Goal: Task Accomplishment & Management: Use online tool/utility

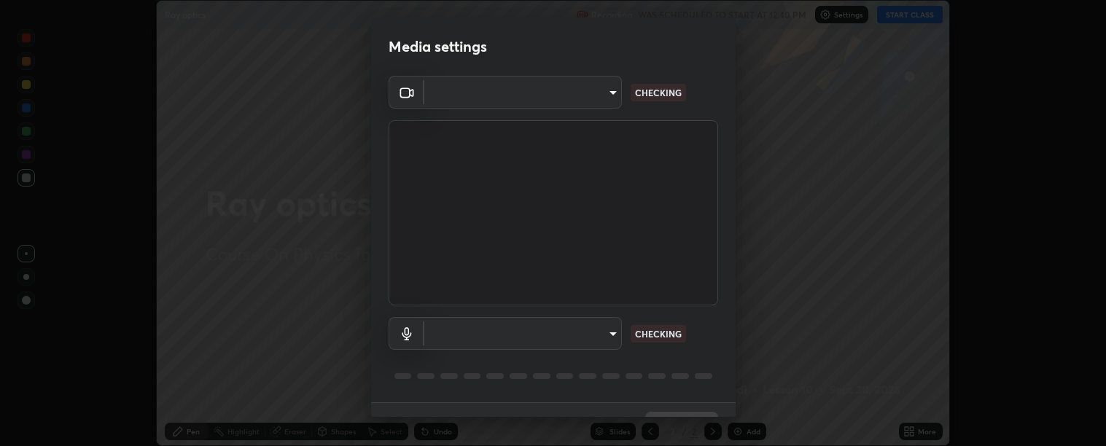
scroll to position [31, 0]
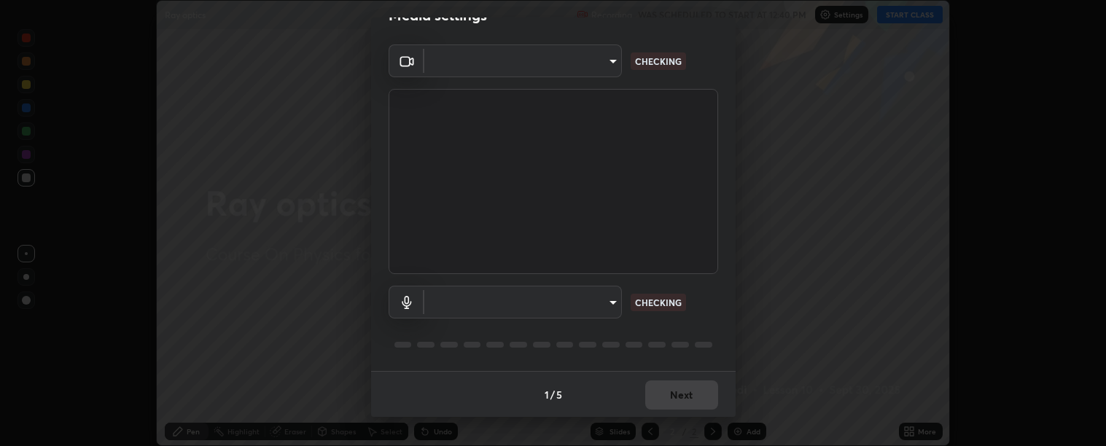
type input "c9a33e1444ed9087bfc9ccfea5ae3a7e5a20680e32ba827957683cb8217a83b8"
type input "communications"
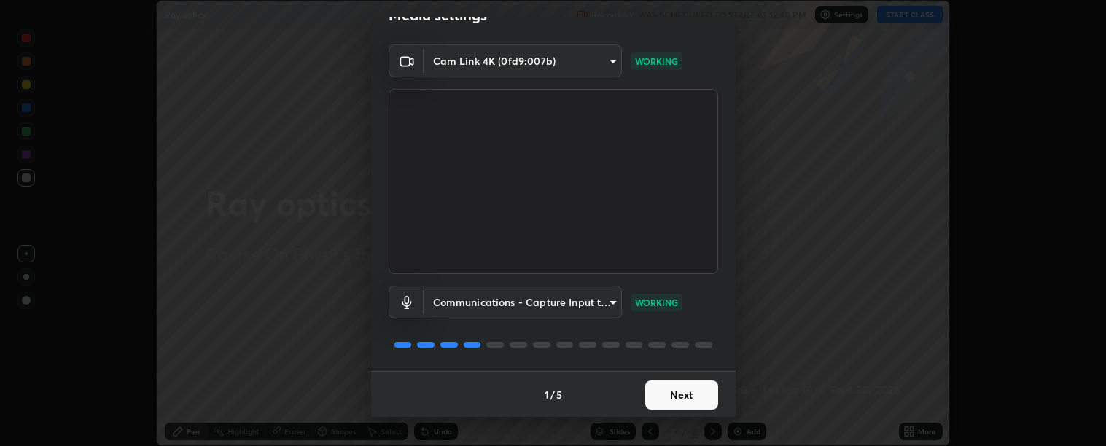
click at [688, 398] on button "Next" at bounding box center [681, 394] width 73 height 29
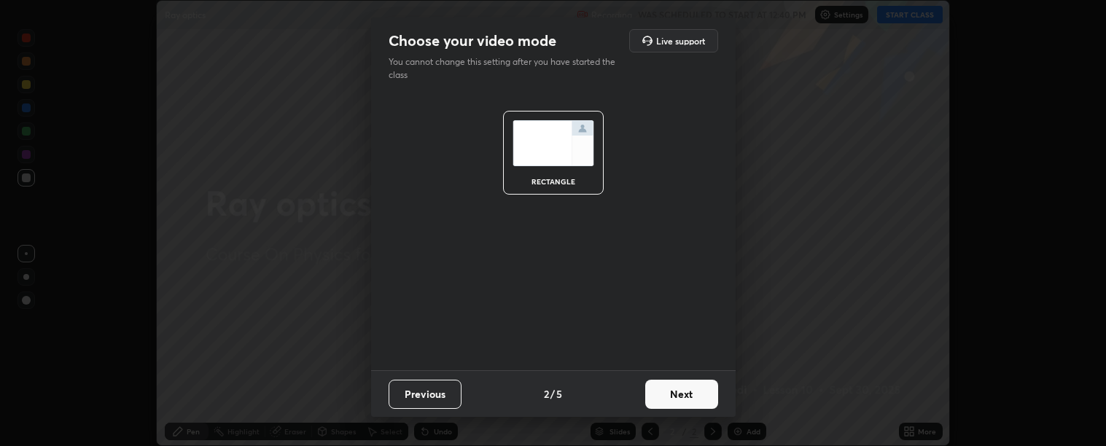
click at [691, 396] on button "Next" at bounding box center [681, 394] width 73 height 29
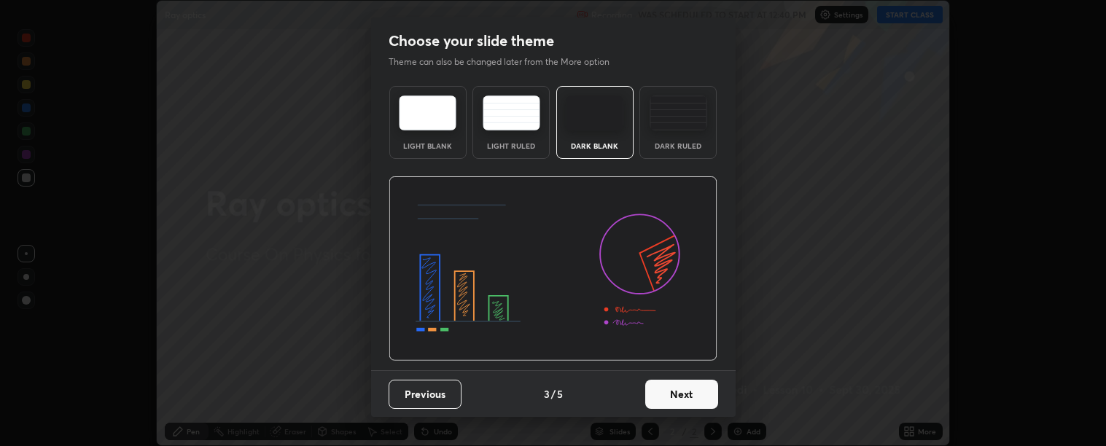
click at [691, 396] on button "Next" at bounding box center [681, 394] width 73 height 29
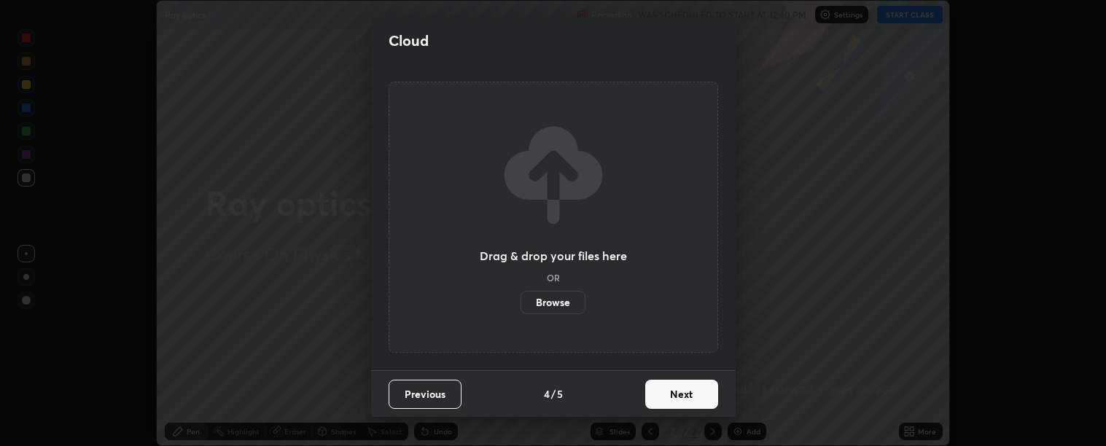
click at [690, 395] on button "Next" at bounding box center [681, 394] width 73 height 29
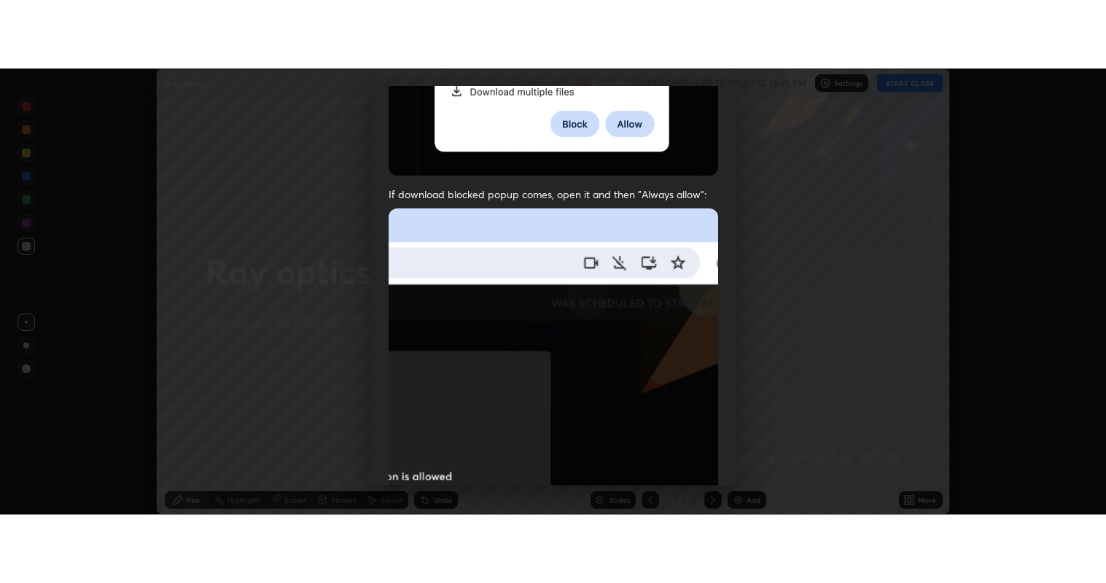
scroll to position [329, 0]
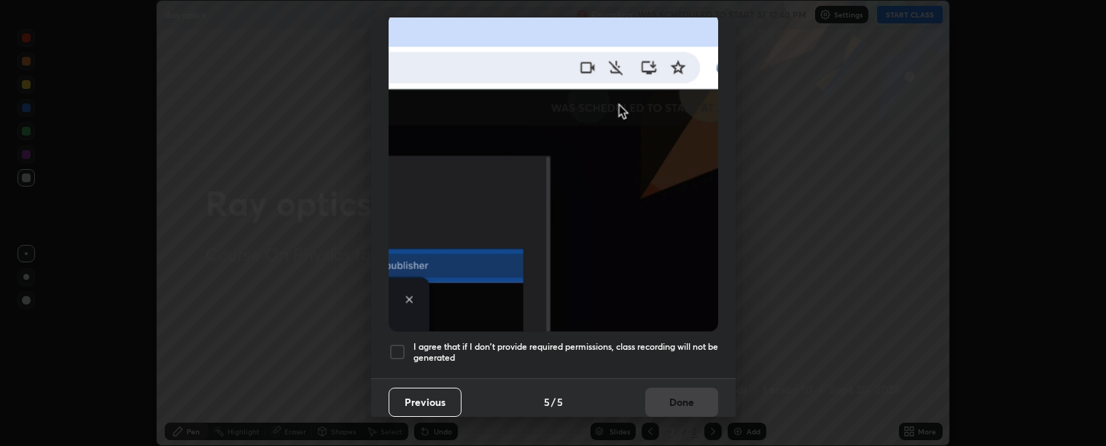
click at [656, 348] on h5 "I agree that if I don't provide required permissions, class recording will not …" at bounding box center [565, 352] width 305 height 23
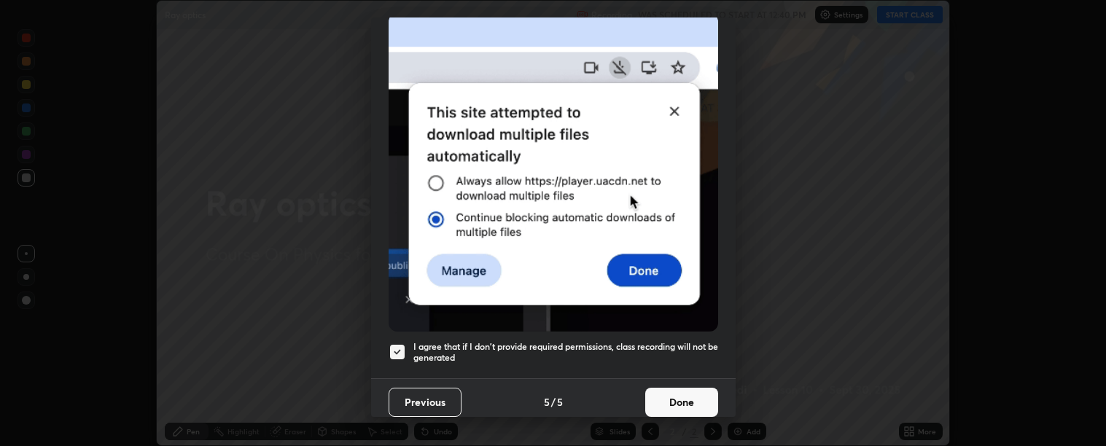
click at [668, 394] on button "Done" at bounding box center [681, 402] width 73 height 29
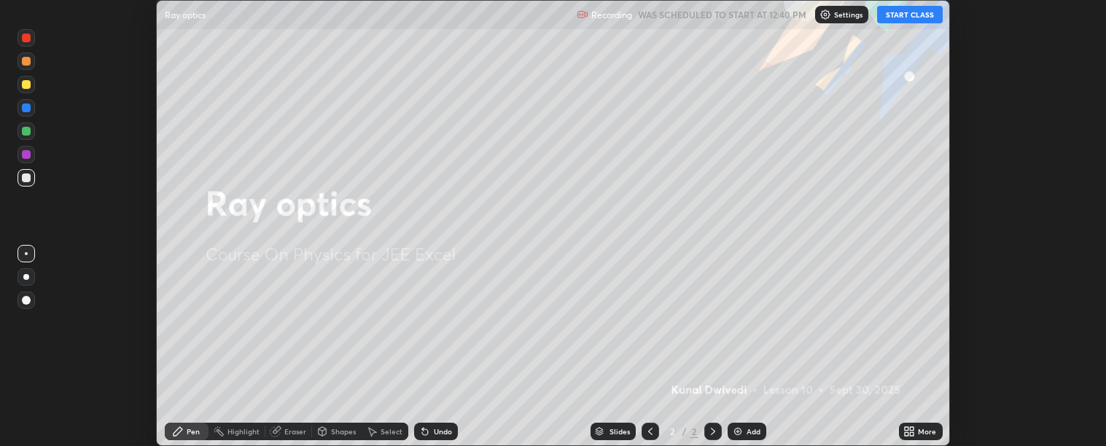
click at [912, 15] on button "START CLASS" at bounding box center [910, 14] width 66 height 17
click at [908, 429] on icon at bounding box center [907, 429] width 4 height 4
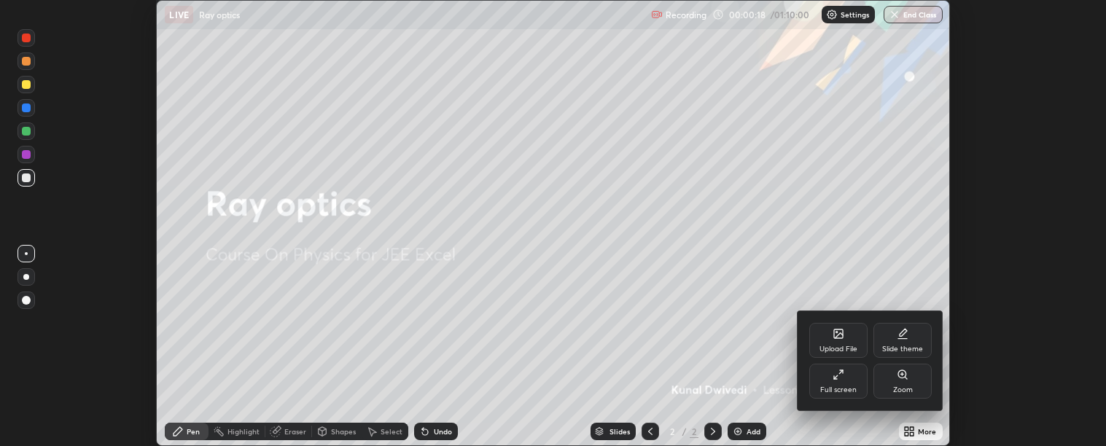
click at [837, 346] on div "Upload File" at bounding box center [838, 349] width 38 height 7
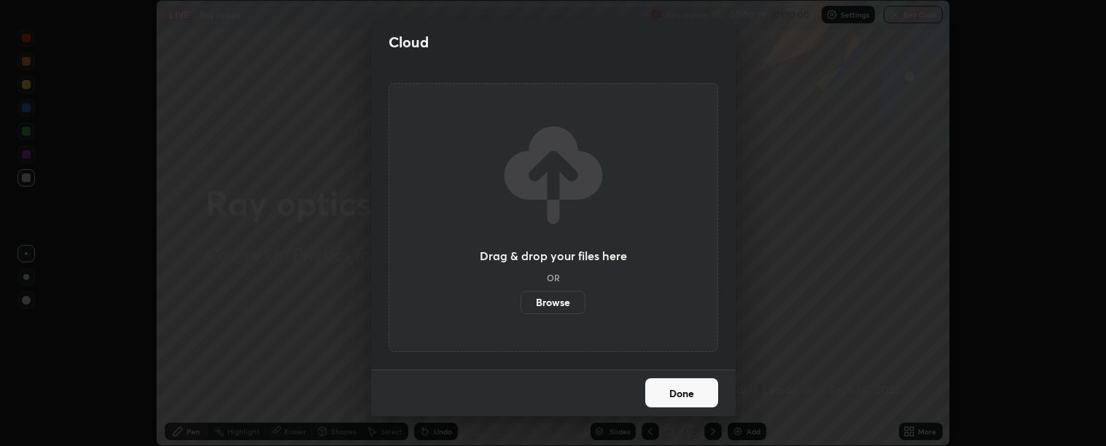
click at [547, 308] on label "Browse" at bounding box center [552, 302] width 65 height 23
click at [520, 308] on input "Browse" at bounding box center [520, 302] width 0 height 23
click at [262, 43] on div "Cloud Drag & drop your files here OR Browse Done" at bounding box center [553, 223] width 1106 height 446
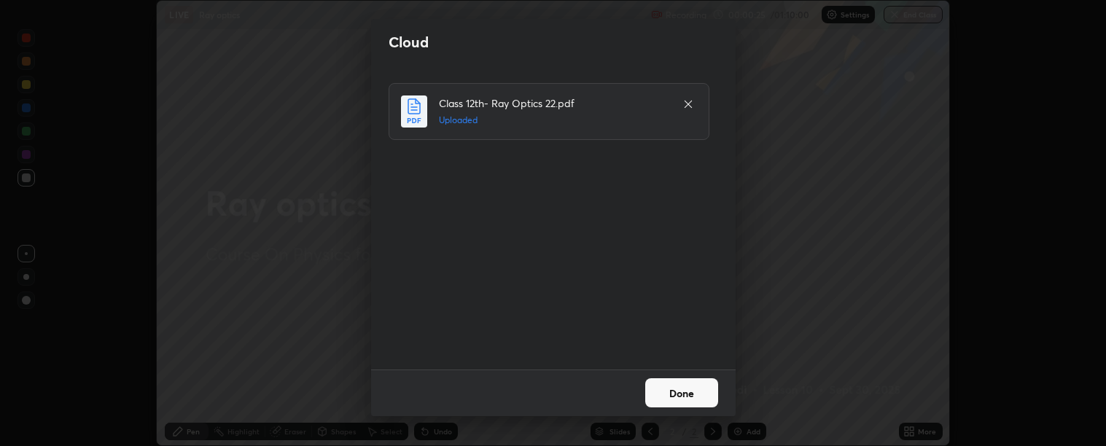
click at [686, 395] on button "Done" at bounding box center [681, 392] width 73 height 29
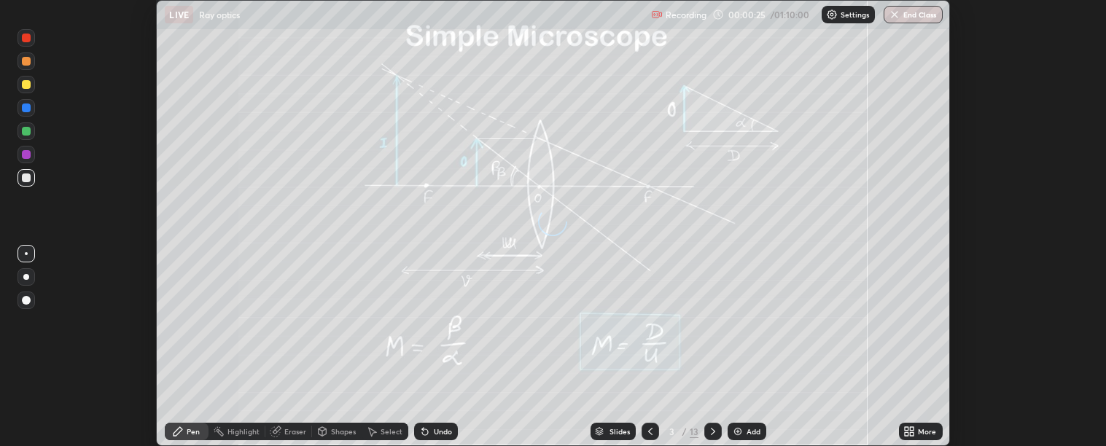
click at [915, 426] on icon at bounding box center [909, 432] width 12 height 12
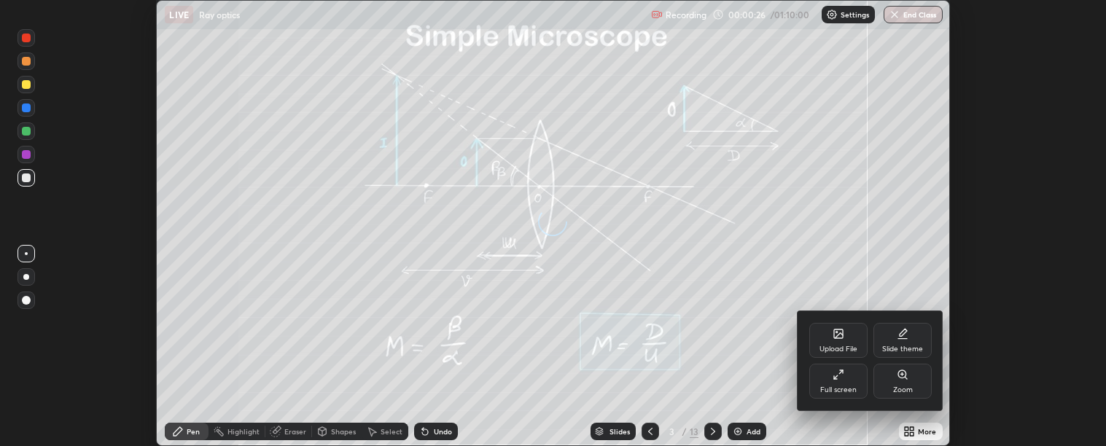
click at [832, 380] on div "Full screen" at bounding box center [838, 381] width 58 height 35
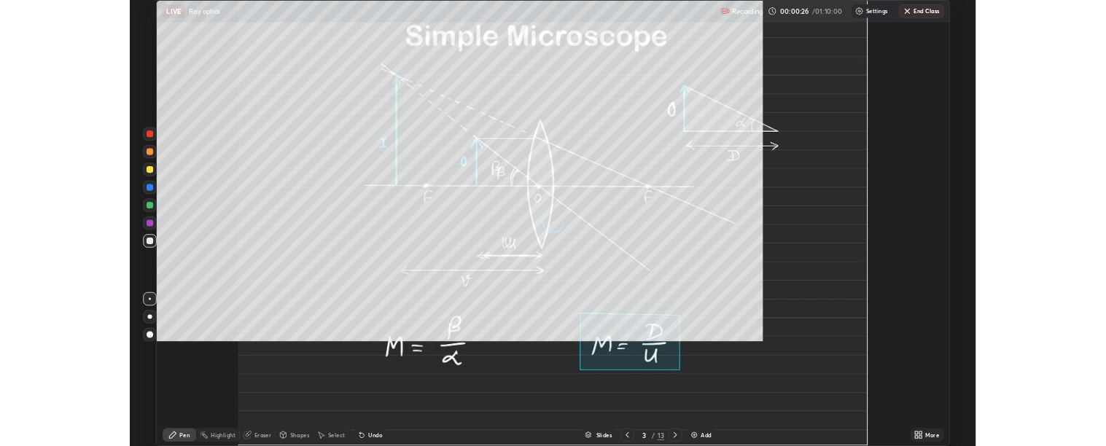
scroll to position [583, 1106]
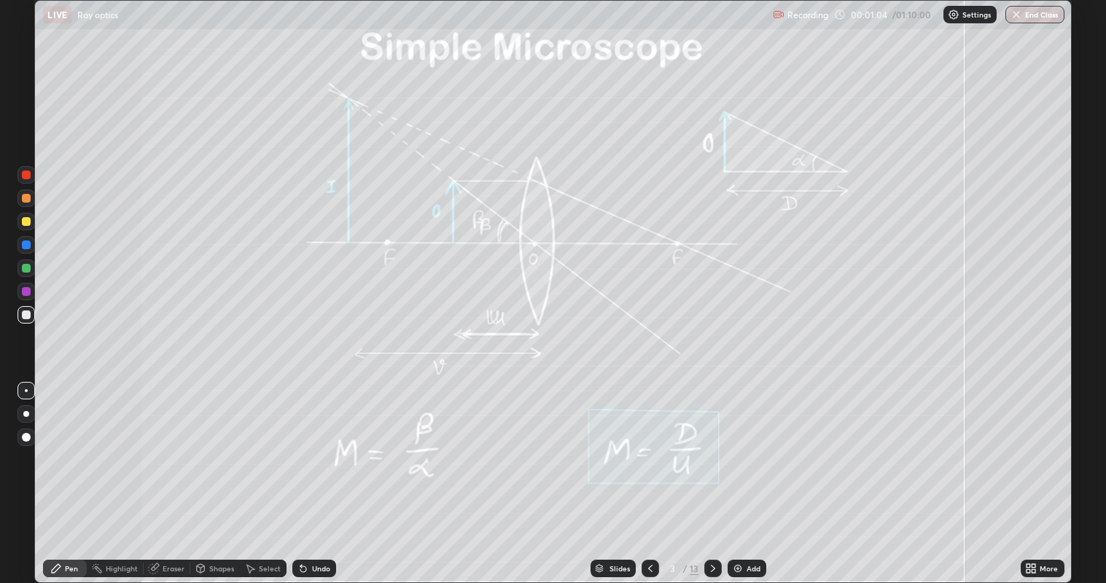
click at [23, 313] on div at bounding box center [26, 315] width 9 height 9
click at [712, 445] on icon at bounding box center [713, 569] width 12 height 12
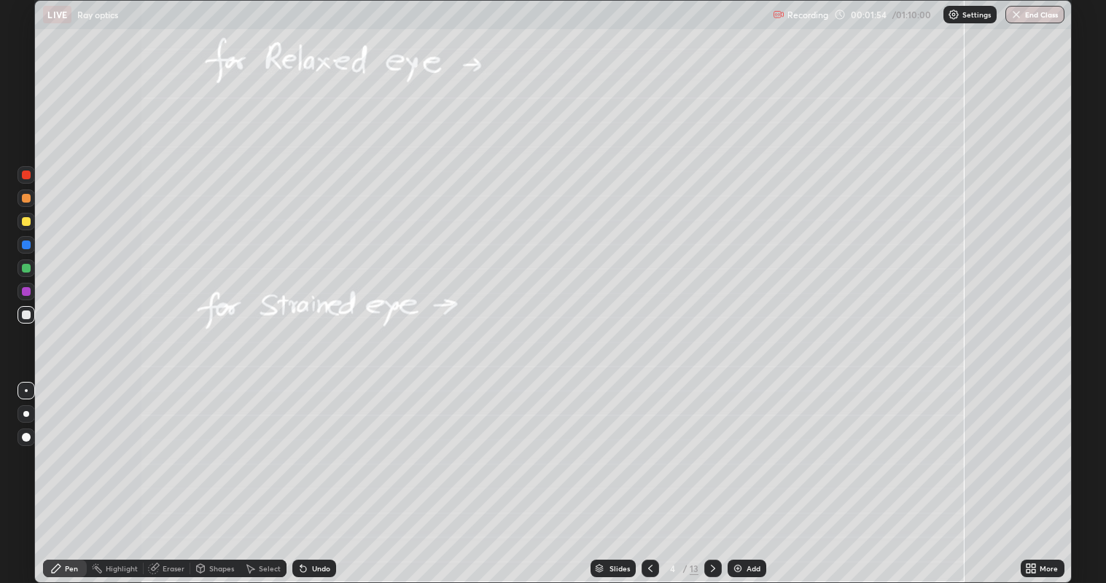
click at [645, 445] on icon at bounding box center [650, 569] width 12 height 12
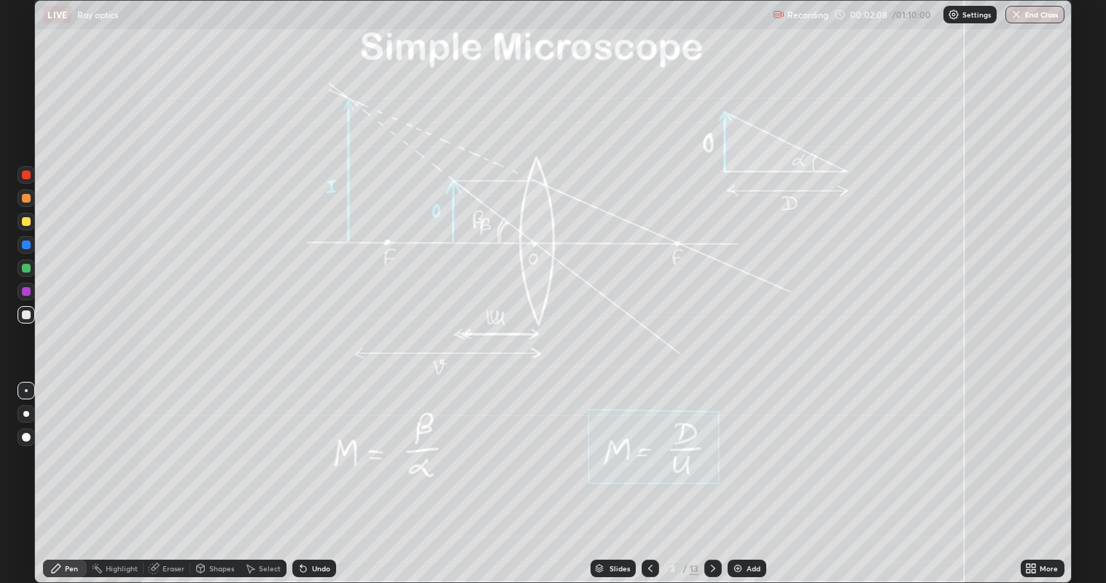
click at [711, 445] on icon at bounding box center [713, 569] width 12 height 12
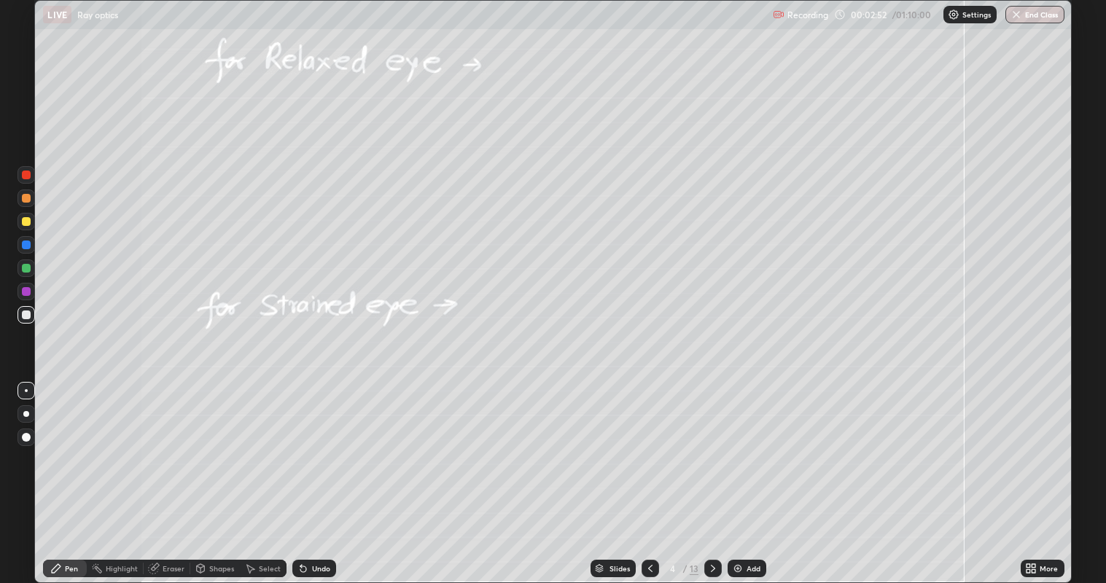
click at [324, 445] on div "Undo" at bounding box center [314, 568] width 44 height 17
click at [657, 445] on div at bounding box center [649, 568] width 17 height 17
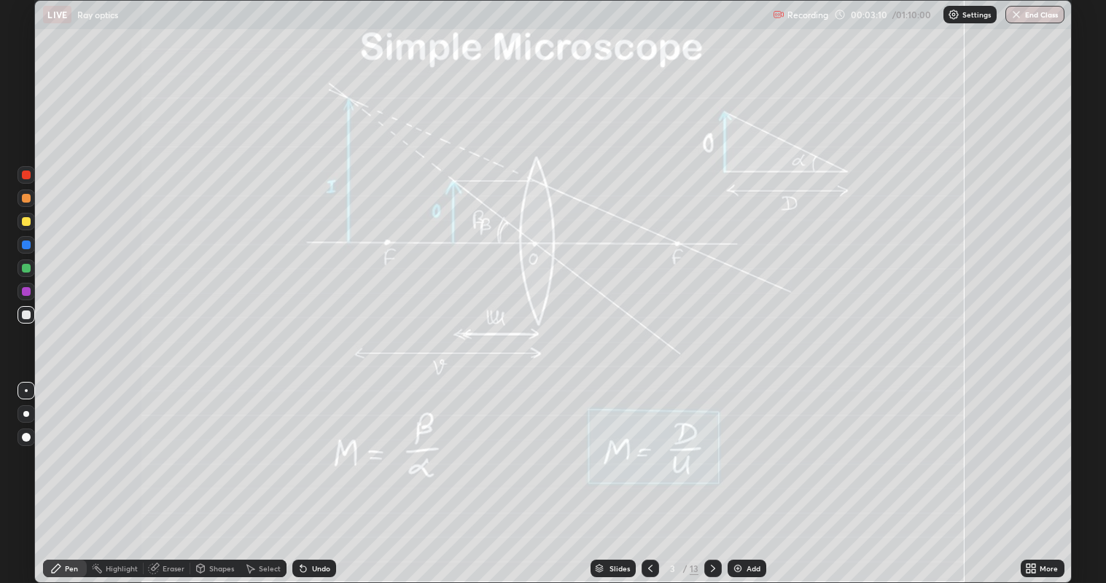
click at [711, 445] on icon at bounding box center [713, 569] width 12 height 12
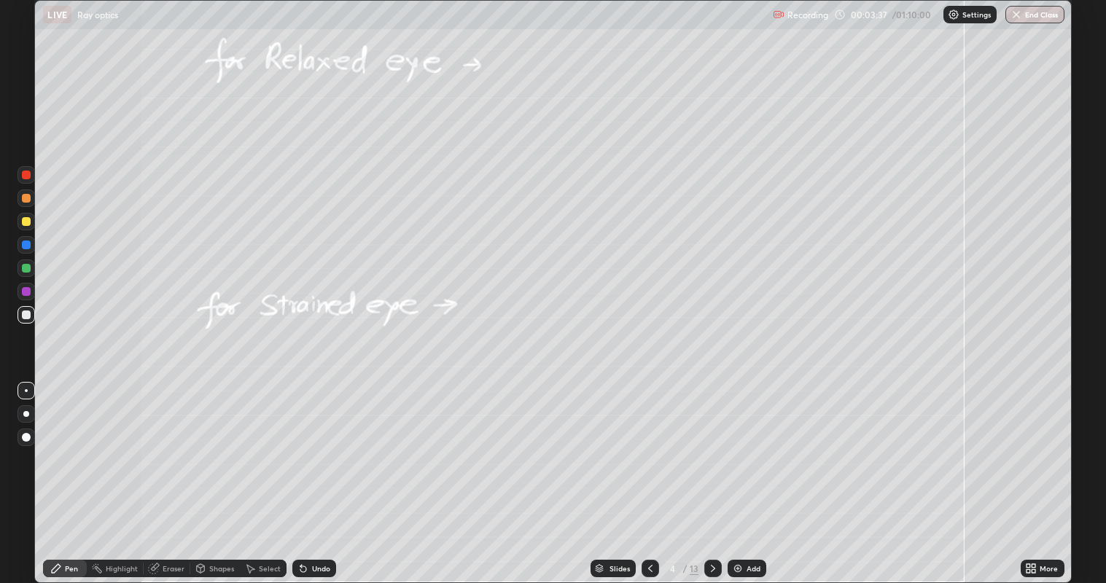
click at [648, 445] on icon at bounding box center [650, 569] width 12 height 12
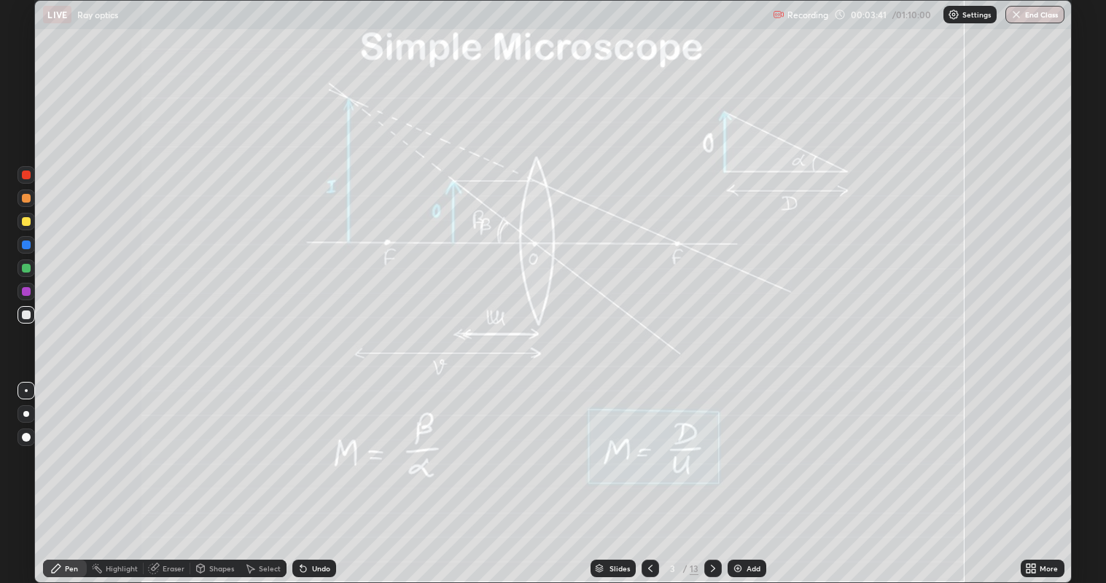
click at [718, 445] on div at bounding box center [712, 568] width 17 height 17
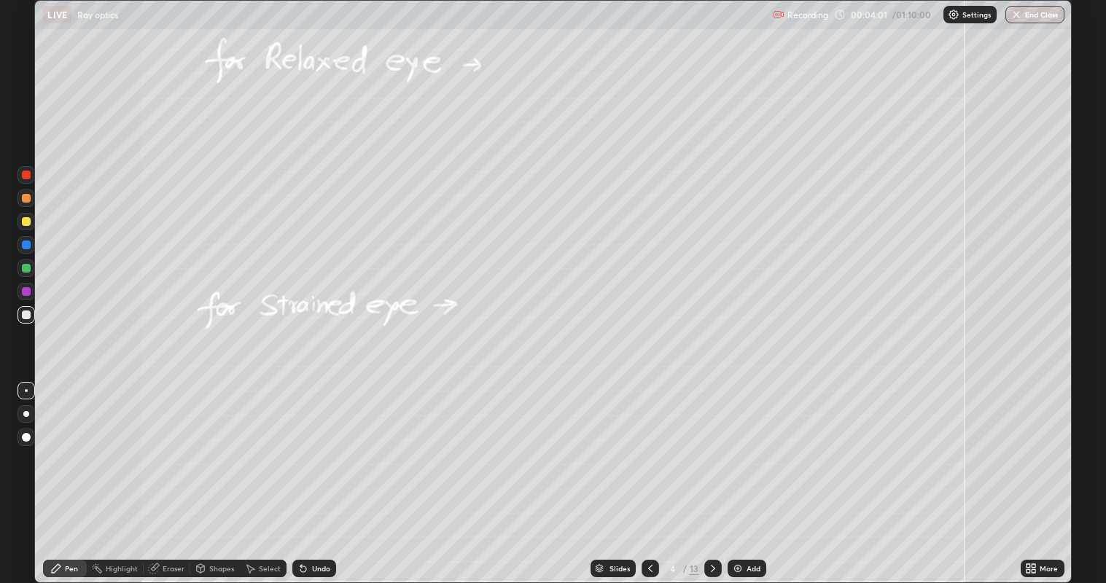
click at [308, 445] on div "Undo" at bounding box center [314, 568] width 44 height 17
click at [22, 266] on div at bounding box center [26, 268] width 9 height 9
click at [26, 315] on div at bounding box center [26, 315] width 9 height 9
click at [719, 445] on div at bounding box center [712, 568] width 17 height 17
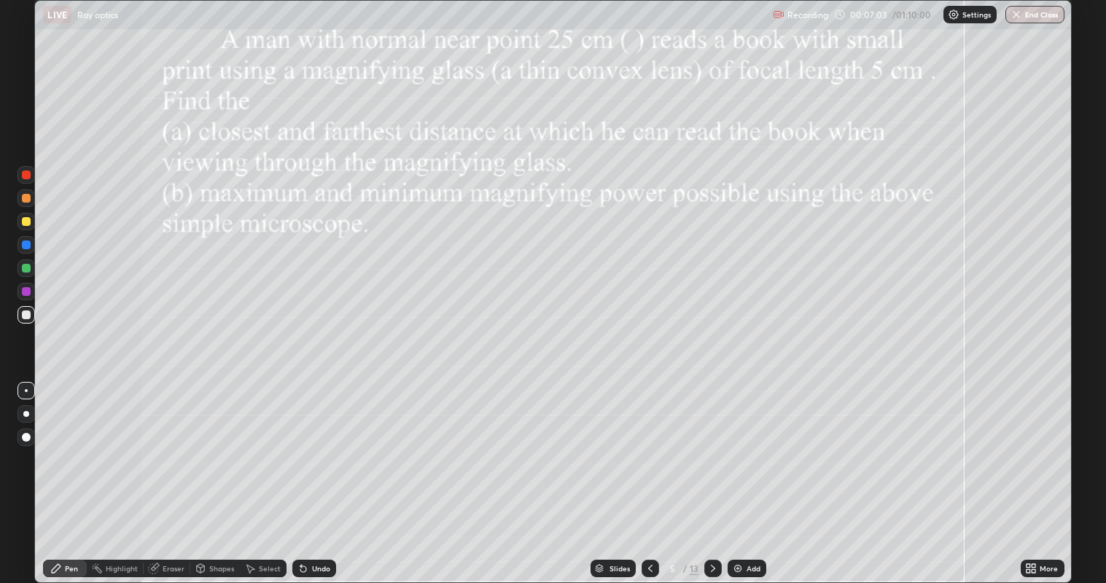
click at [19, 313] on div at bounding box center [25, 314] width 17 height 17
click at [648, 445] on icon at bounding box center [650, 568] width 4 height 7
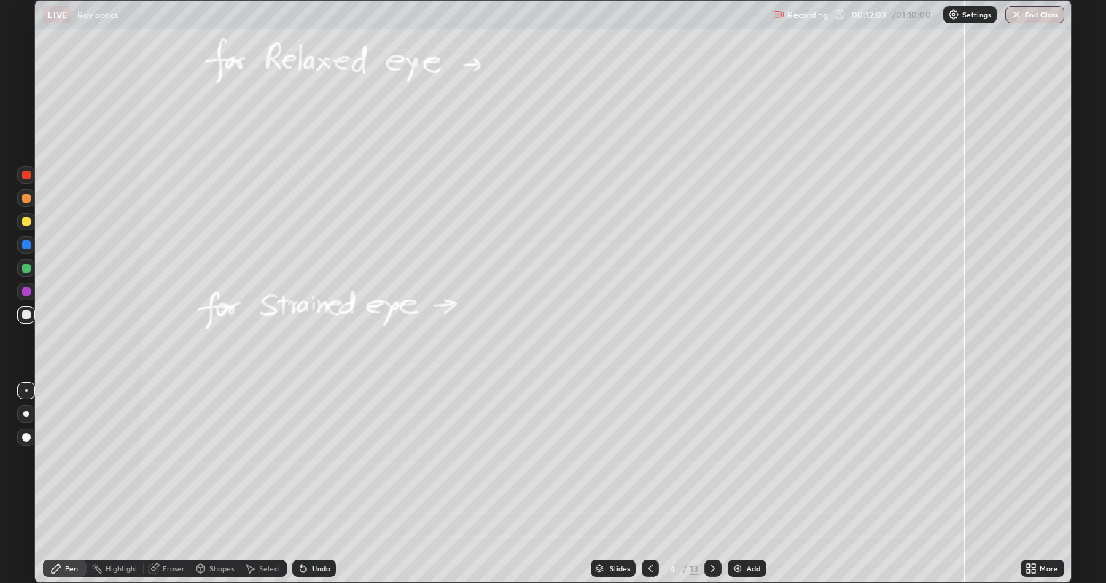
click at [647, 445] on icon at bounding box center [650, 569] width 12 height 12
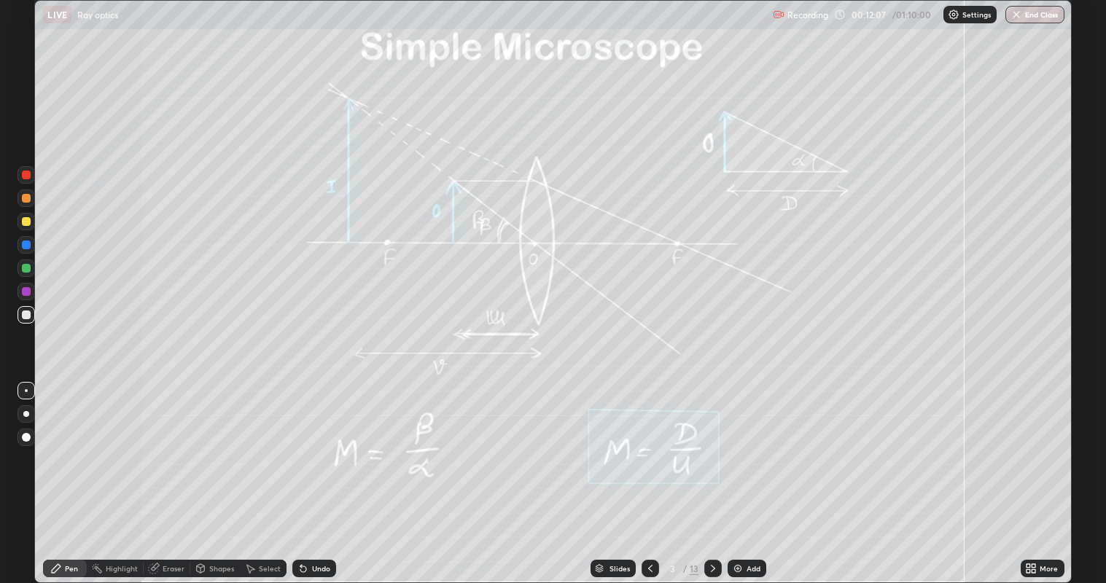
click at [709, 445] on icon at bounding box center [713, 569] width 12 height 12
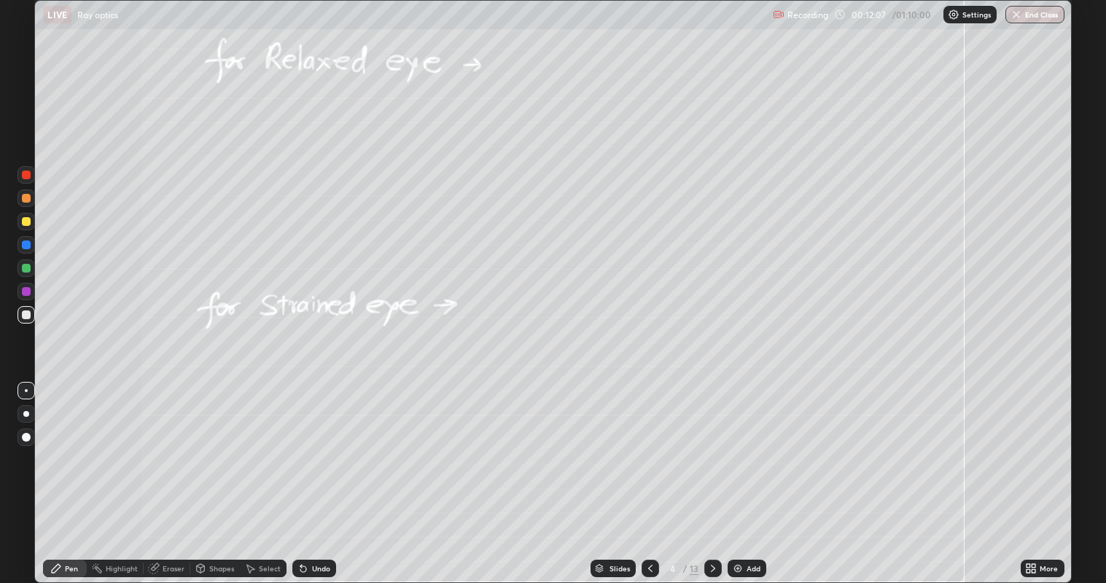
click at [711, 445] on icon at bounding box center [713, 569] width 12 height 12
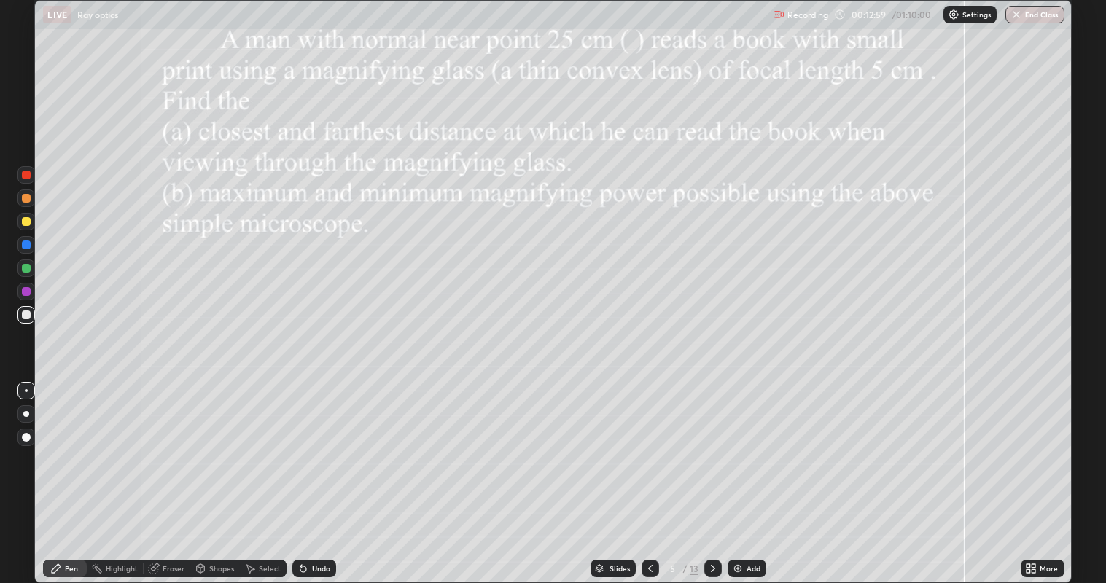
click at [29, 269] on div at bounding box center [26, 268] width 9 height 9
click at [26, 315] on div at bounding box center [26, 315] width 9 height 9
click at [714, 445] on icon at bounding box center [713, 569] width 12 height 12
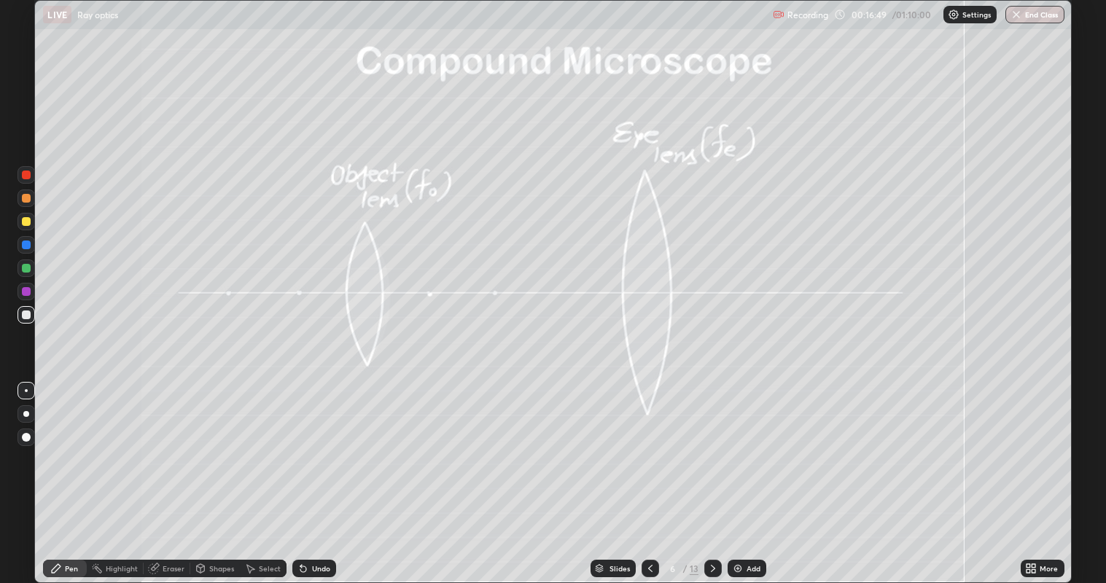
click at [202, 445] on icon at bounding box center [201, 568] width 8 height 9
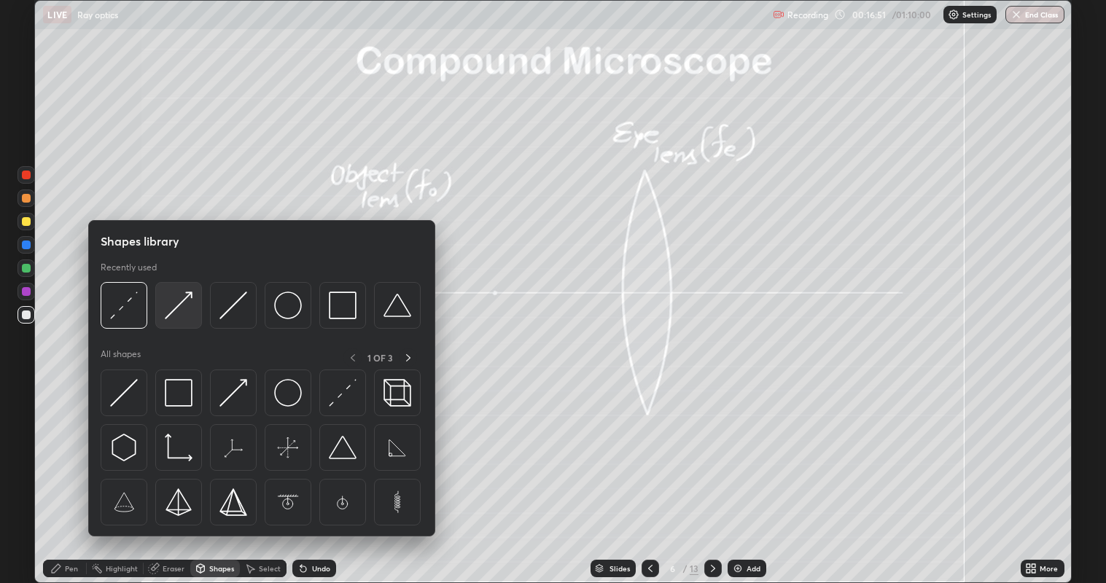
click at [176, 308] on img at bounding box center [179, 306] width 28 height 28
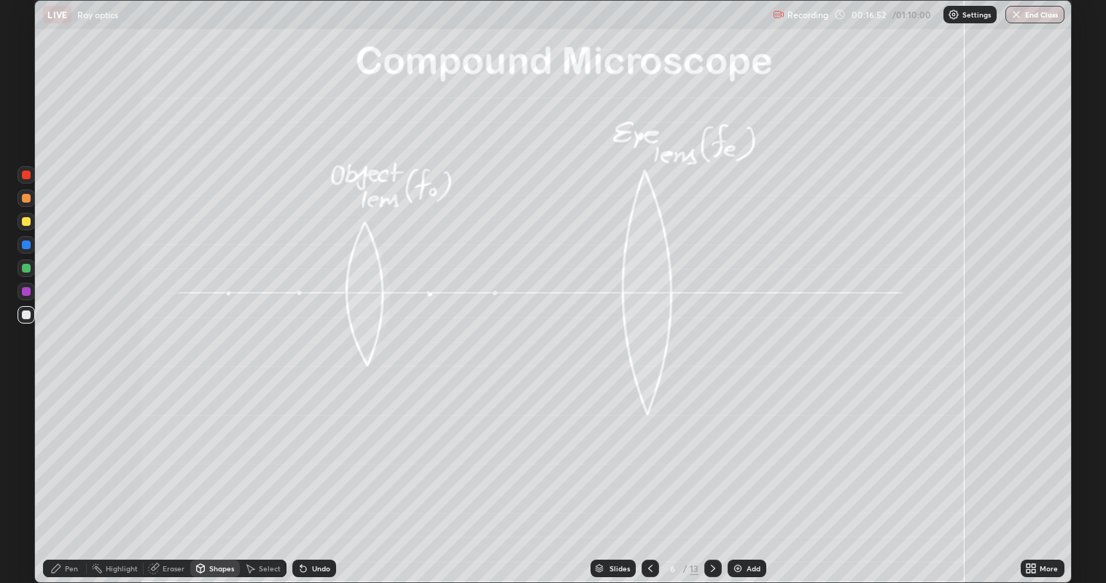
click at [24, 265] on div at bounding box center [26, 268] width 9 height 9
click at [62, 445] on div "Pen" at bounding box center [65, 568] width 44 height 17
click at [312, 445] on div "Undo" at bounding box center [321, 568] width 18 height 7
click at [29, 317] on div at bounding box center [26, 315] width 9 height 9
click at [208, 445] on div "Shapes" at bounding box center [215, 568] width 50 height 17
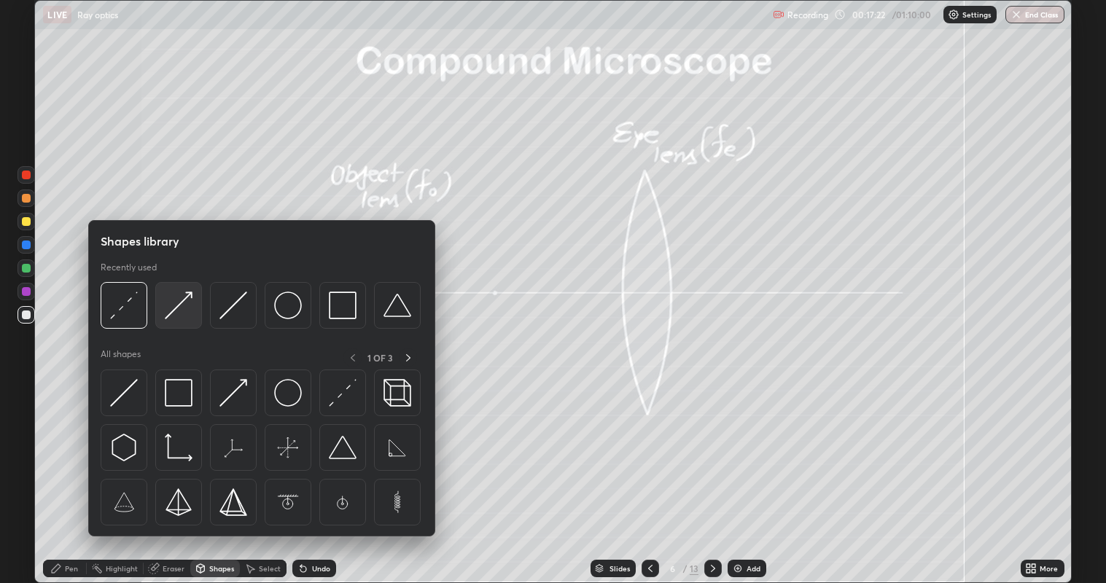
click at [175, 312] on img at bounding box center [179, 306] width 28 height 28
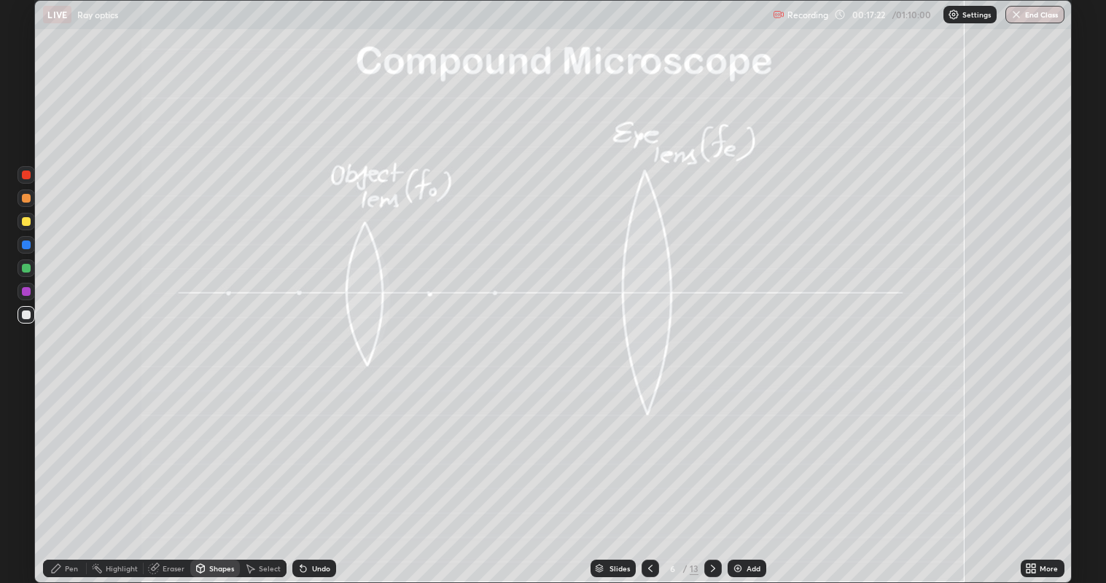
click at [26, 268] on div at bounding box center [26, 268] width 9 height 9
click at [26, 220] on div at bounding box center [26, 221] width 9 height 9
click at [214, 445] on div "Shapes" at bounding box center [221, 568] width 25 height 7
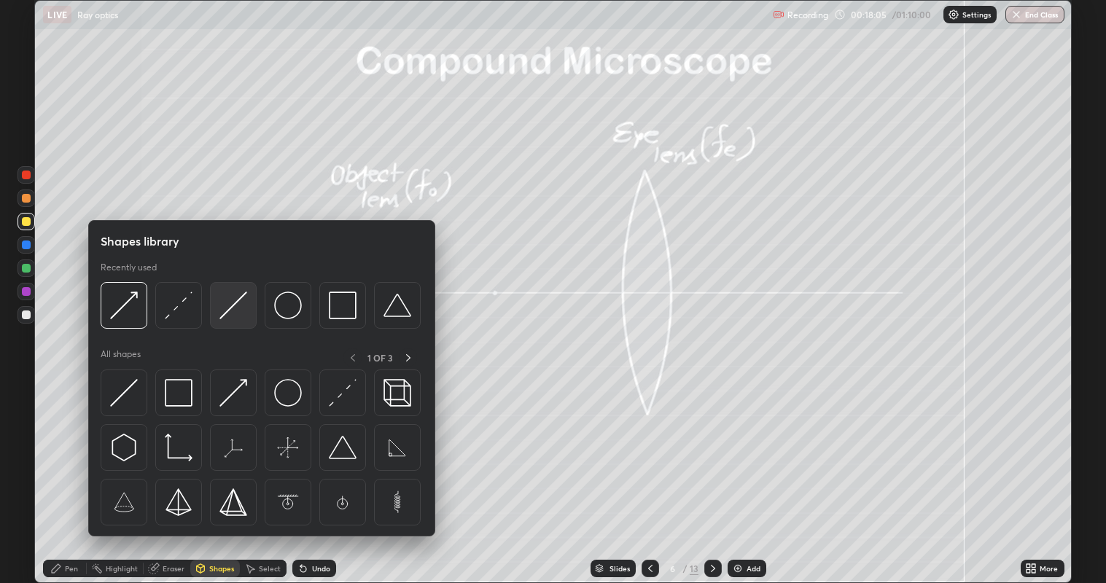
click at [231, 306] on img at bounding box center [233, 306] width 28 height 28
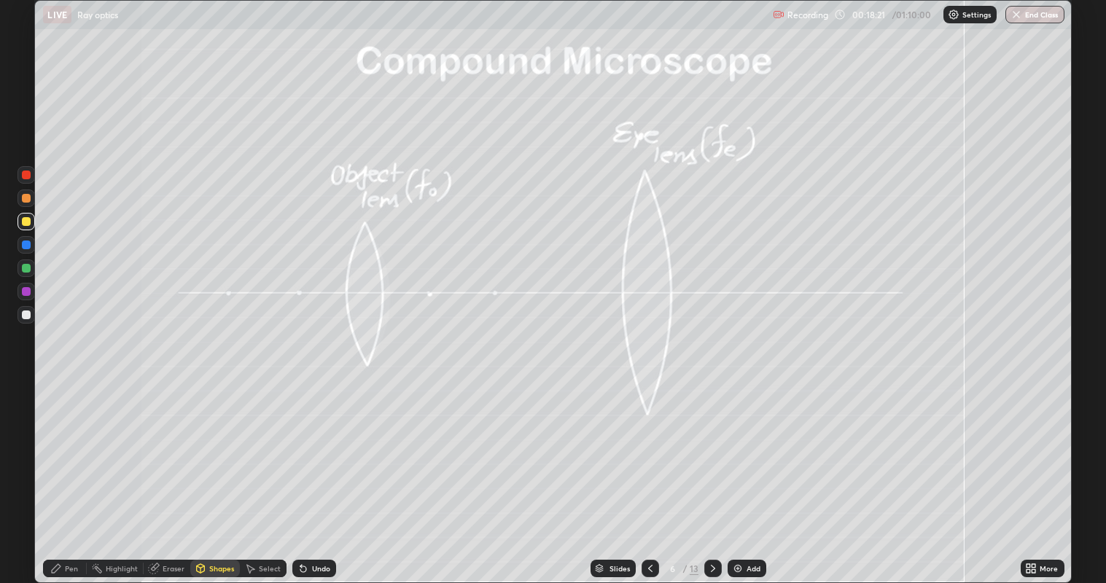
click at [27, 269] on div at bounding box center [26, 268] width 9 height 9
click at [207, 445] on div "Shapes" at bounding box center [215, 568] width 50 height 17
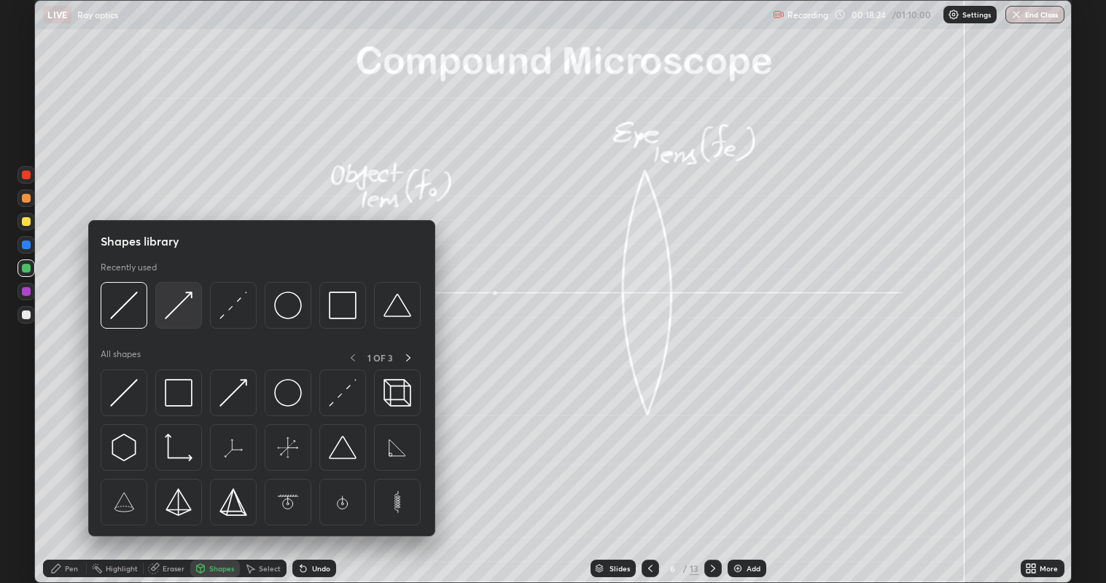
click at [171, 307] on img at bounding box center [179, 306] width 28 height 28
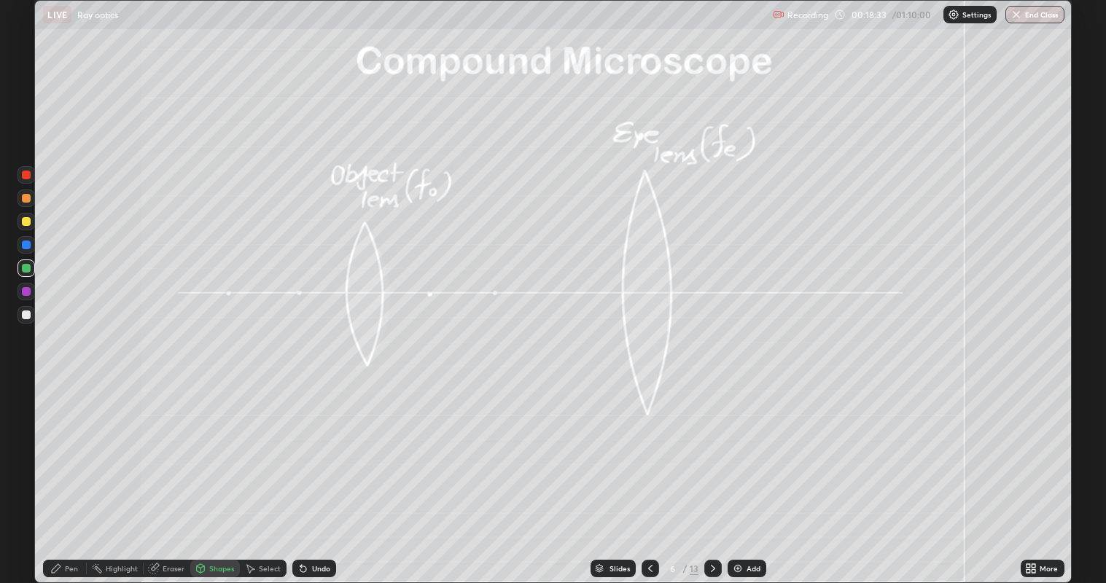
click at [62, 445] on icon at bounding box center [56, 569] width 12 height 12
click at [26, 314] on div at bounding box center [26, 315] width 9 height 9
click at [24, 319] on div at bounding box center [26, 315] width 9 height 9
click at [212, 445] on div "Shapes" at bounding box center [215, 568] width 50 height 17
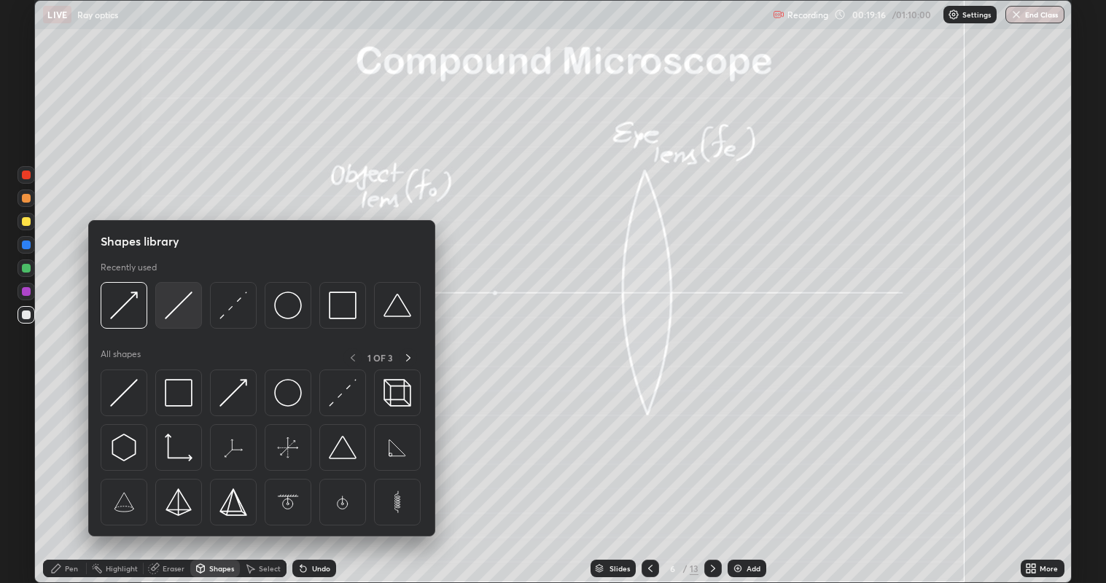
click at [173, 307] on img at bounding box center [179, 306] width 28 height 28
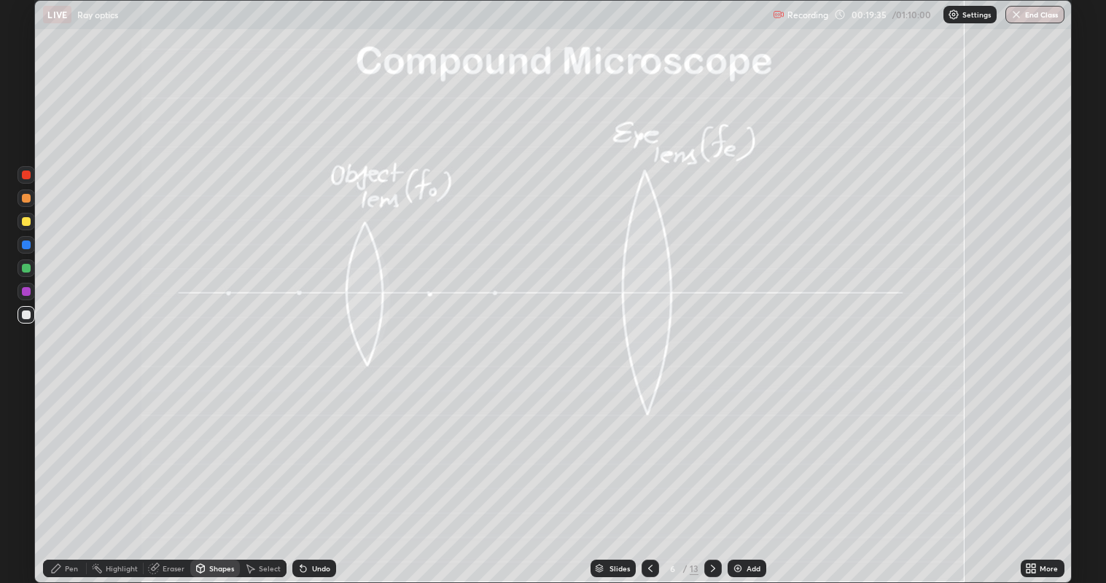
click at [212, 445] on div "Shapes" at bounding box center [221, 568] width 25 height 7
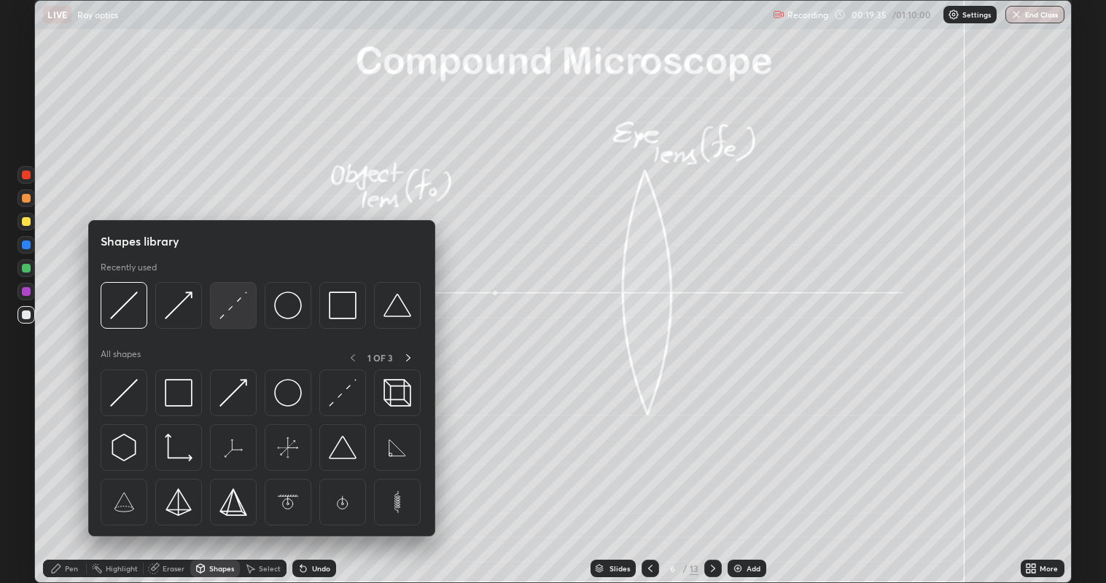
click at [231, 312] on img at bounding box center [233, 306] width 28 height 28
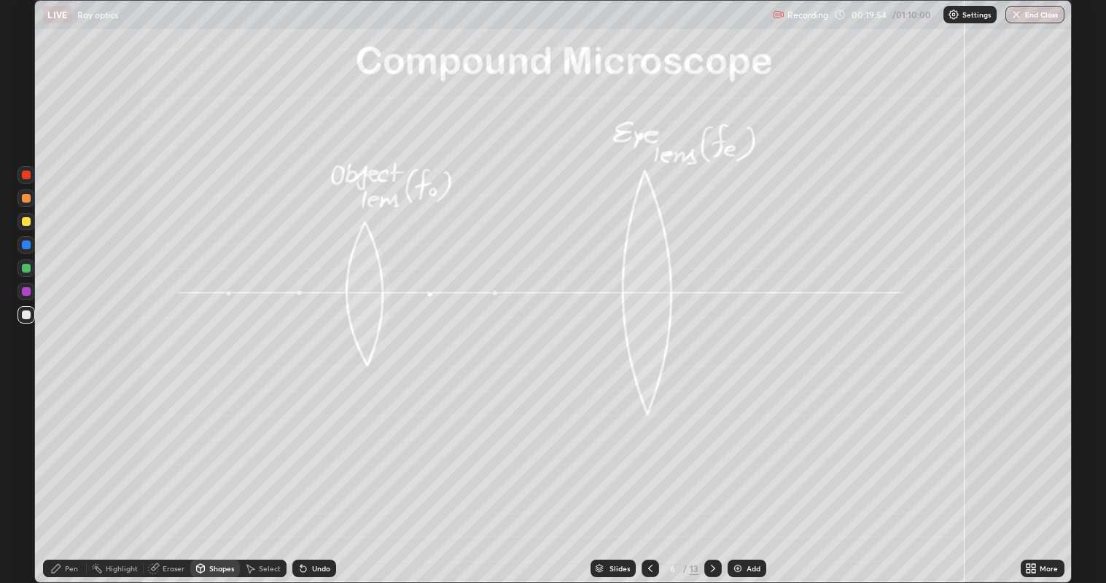
click at [26, 314] on div at bounding box center [26, 315] width 9 height 9
click at [25, 267] on div at bounding box center [26, 268] width 9 height 9
click at [219, 445] on div "Shapes" at bounding box center [221, 568] width 25 height 7
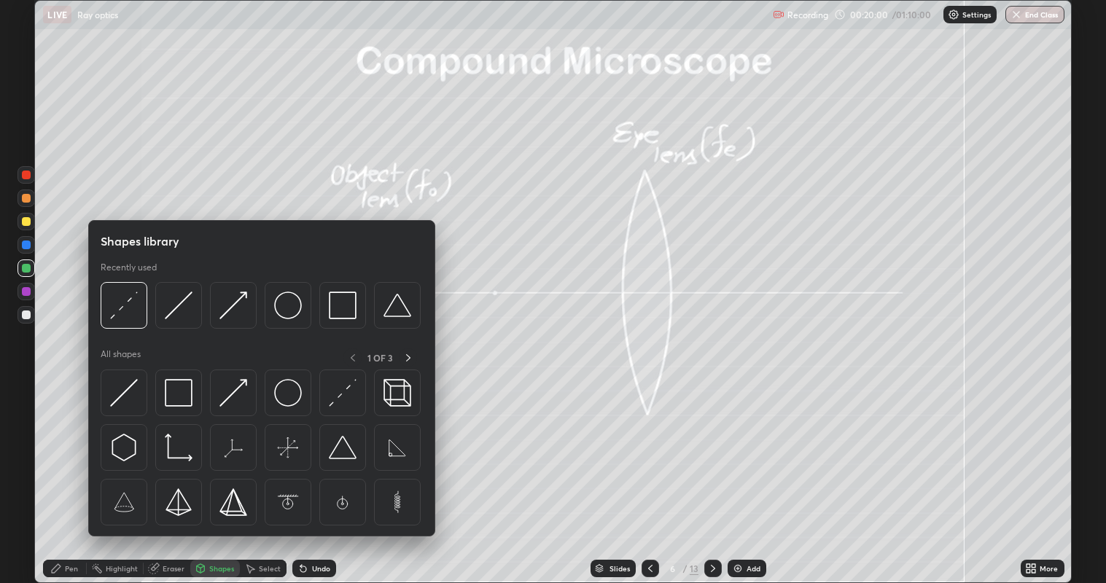
click at [236, 305] on img at bounding box center [233, 306] width 28 height 28
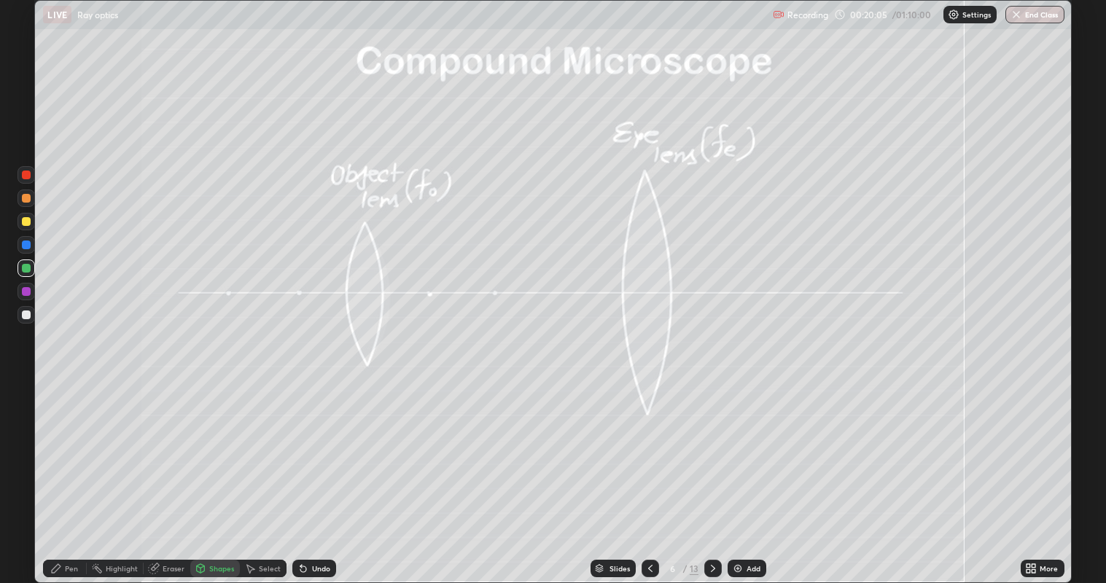
click at [58, 445] on icon at bounding box center [56, 568] width 9 height 9
click at [22, 312] on div at bounding box center [26, 315] width 9 height 9
click at [25, 198] on div at bounding box center [26, 198] width 9 height 9
click at [209, 445] on div "Shapes" at bounding box center [221, 568] width 25 height 7
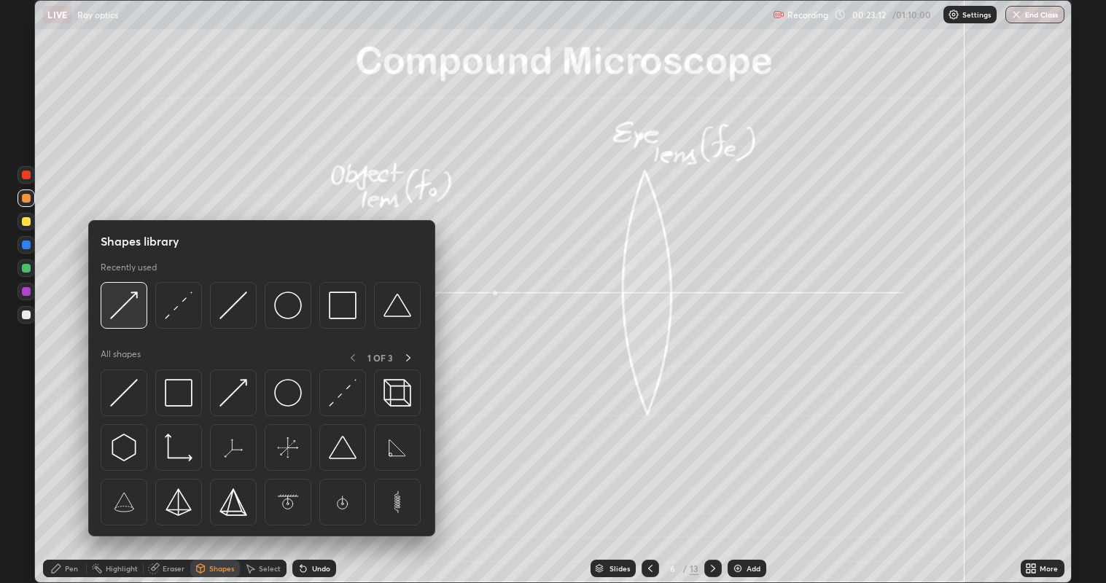
click at [134, 305] on img at bounding box center [124, 306] width 28 height 28
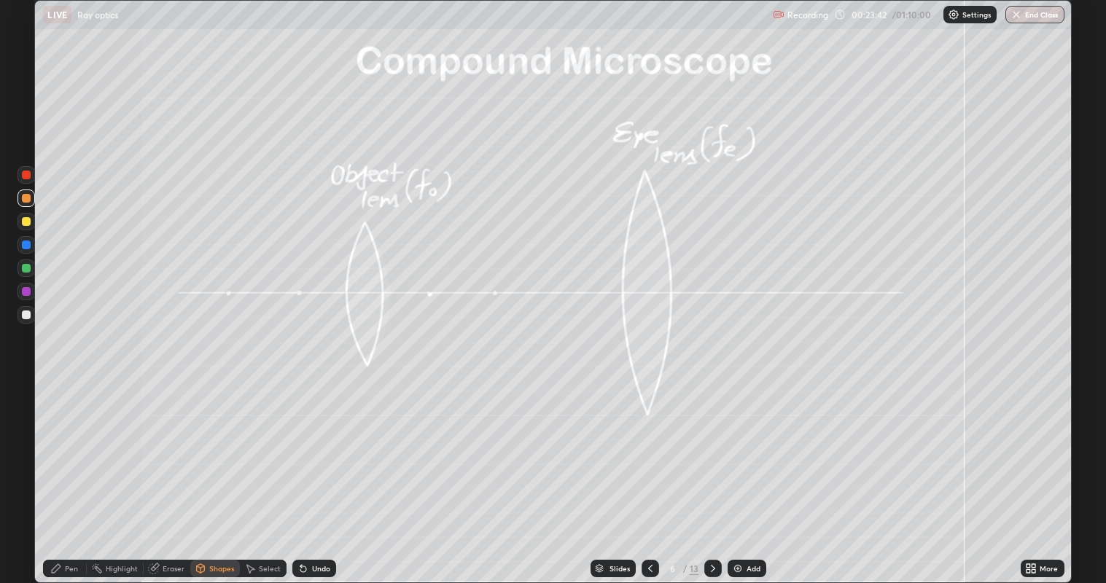
click at [60, 445] on icon at bounding box center [56, 569] width 12 height 12
click at [25, 245] on div at bounding box center [26, 245] width 9 height 9
click at [208, 445] on div "Shapes" at bounding box center [215, 568] width 50 height 17
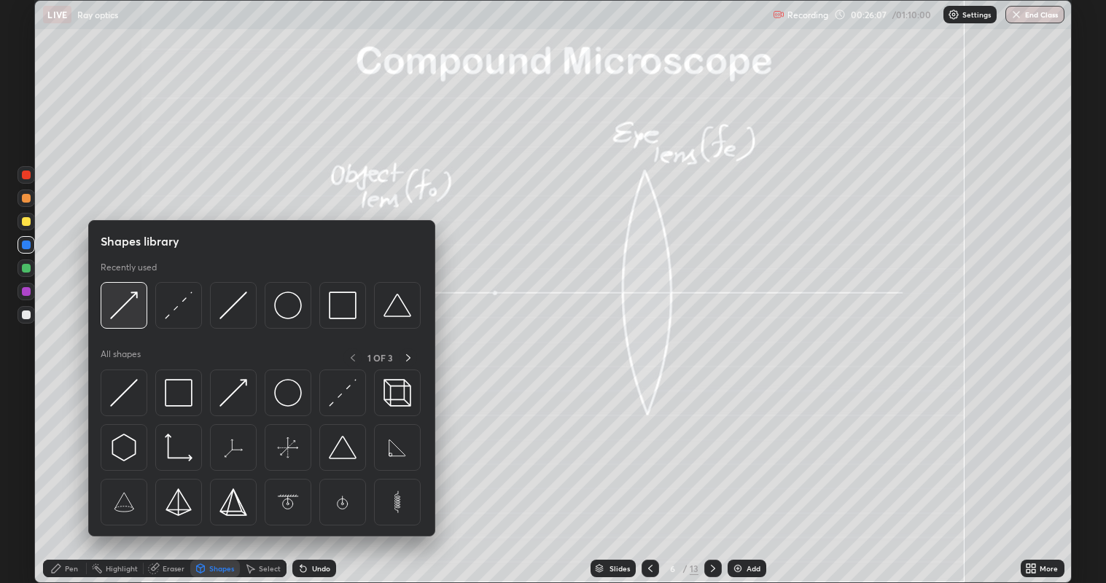
click at [125, 310] on img at bounding box center [124, 306] width 28 height 28
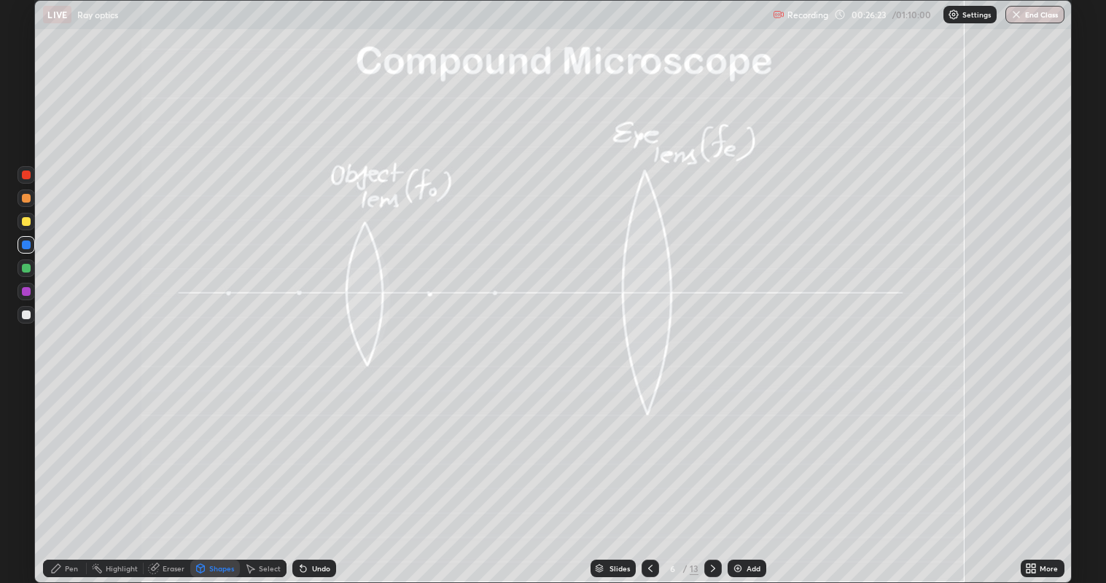
click at [59, 445] on icon at bounding box center [56, 569] width 12 height 12
click at [23, 319] on div at bounding box center [26, 315] width 9 height 9
click at [26, 266] on div at bounding box center [26, 268] width 9 height 9
click at [209, 445] on div "Shapes" at bounding box center [221, 568] width 25 height 7
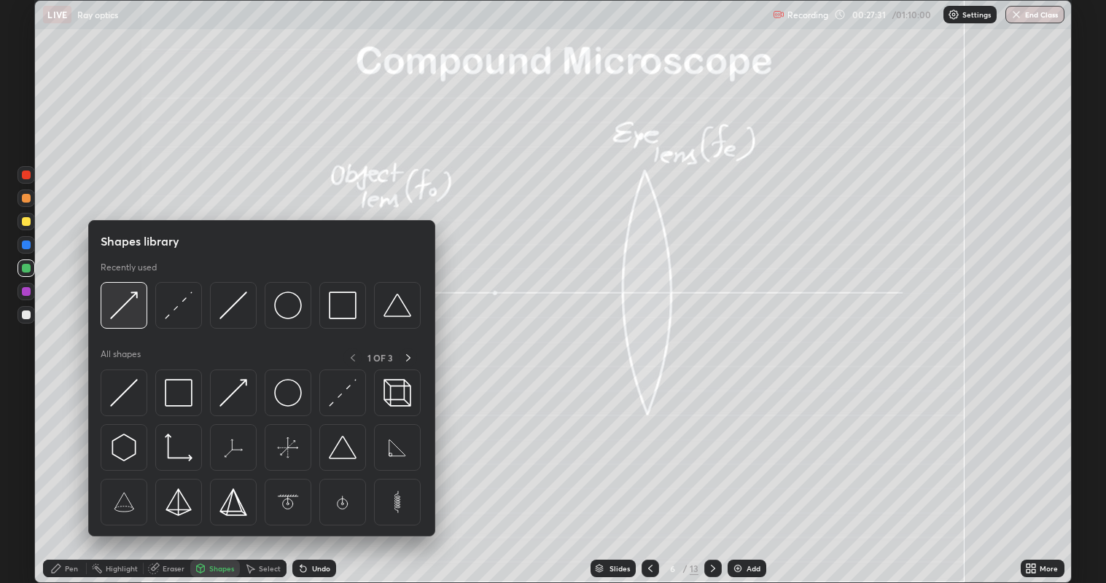
click at [127, 300] on img at bounding box center [124, 306] width 28 height 28
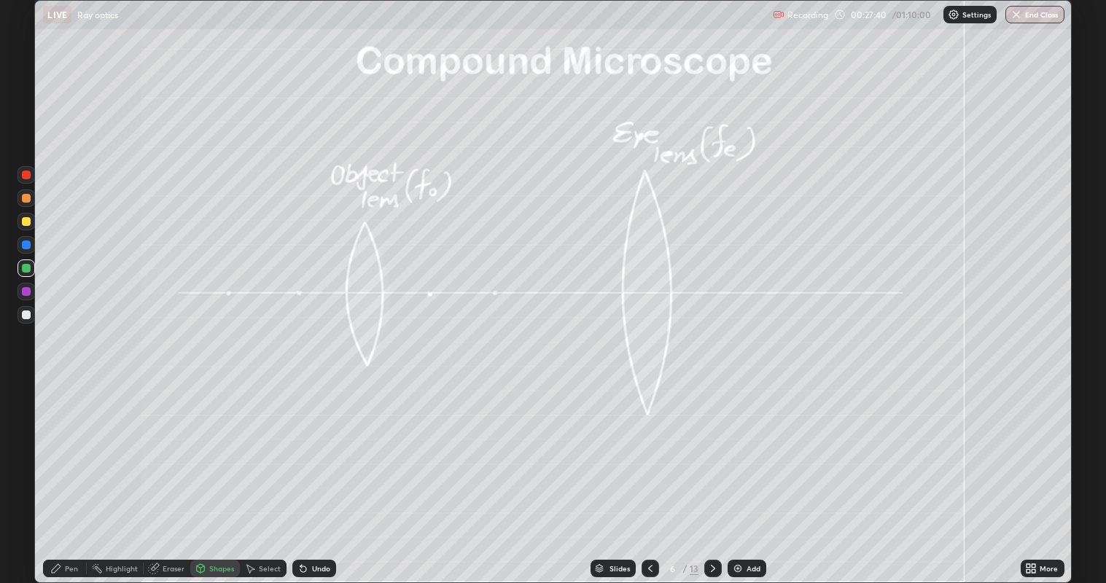
click at [203, 445] on icon at bounding box center [201, 568] width 8 height 9
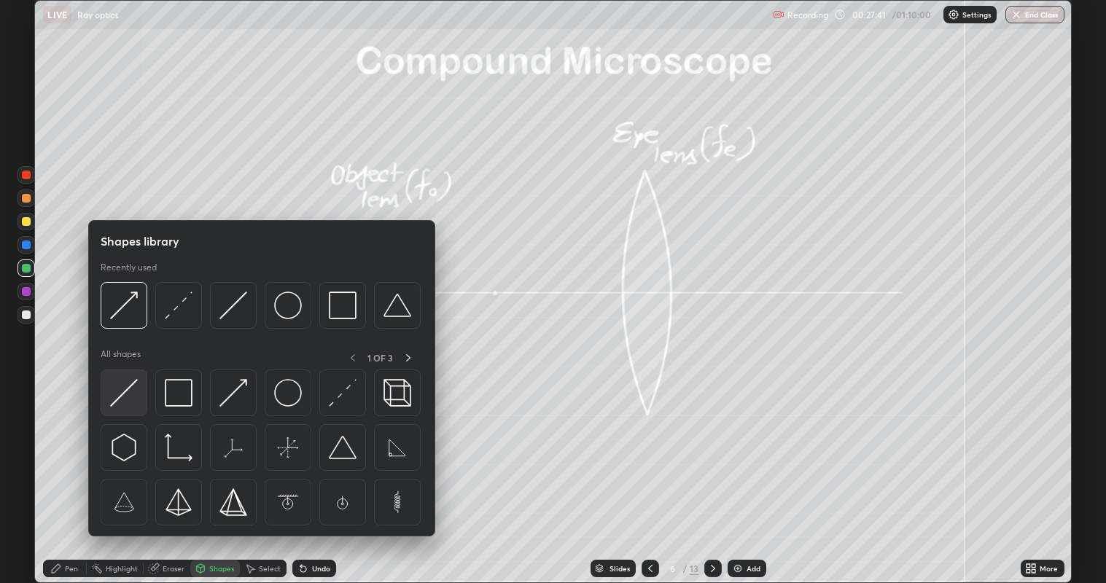
click at [128, 392] on img at bounding box center [124, 393] width 28 height 28
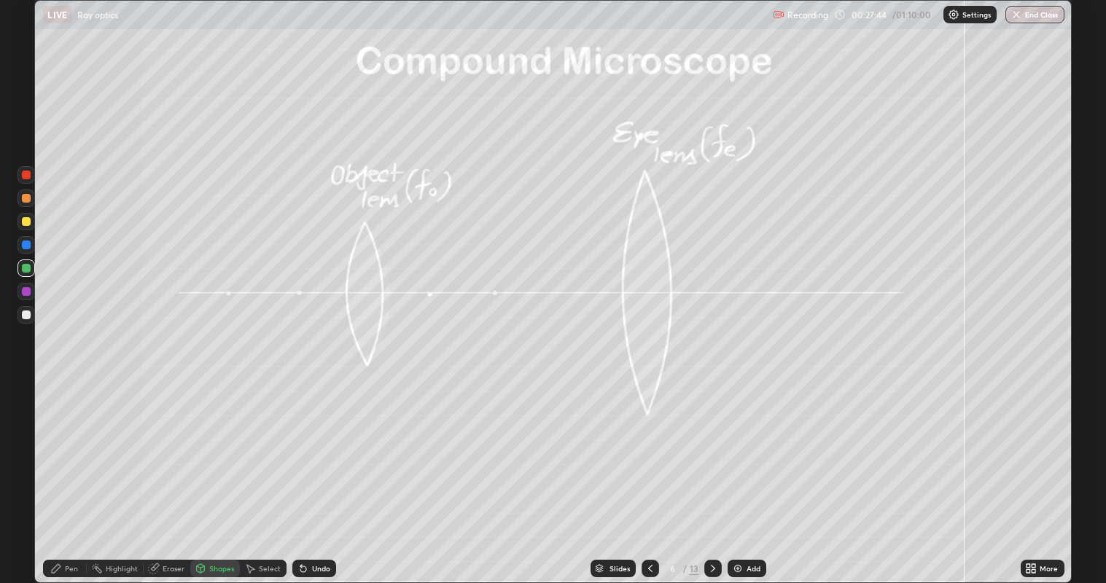
click at [303, 445] on icon at bounding box center [303, 569] width 6 height 6
click at [23, 316] on div at bounding box center [26, 315] width 9 height 9
click at [54, 445] on icon at bounding box center [56, 569] width 12 height 12
click at [22, 221] on div at bounding box center [26, 221] width 9 height 9
click at [22, 315] on div at bounding box center [26, 315] width 9 height 9
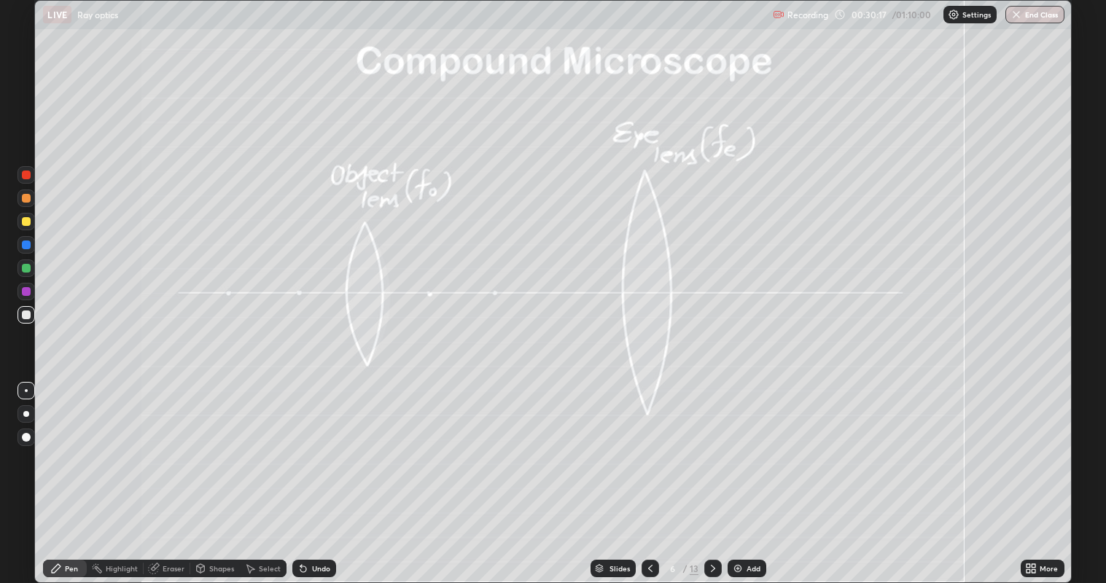
click at [24, 219] on div at bounding box center [26, 221] width 9 height 9
click at [26, 314] on div at bounding box center [26, 315] width 9 height 9
click at [27, 270] on div at bounding box center [26, 268] width 9 height 9
click at [312, 445] on div "Undo" at bounding box center [321, 568] width 18 height 7
click at [709, 445] on icon at bounding box center [713, 569] width 12 height 12
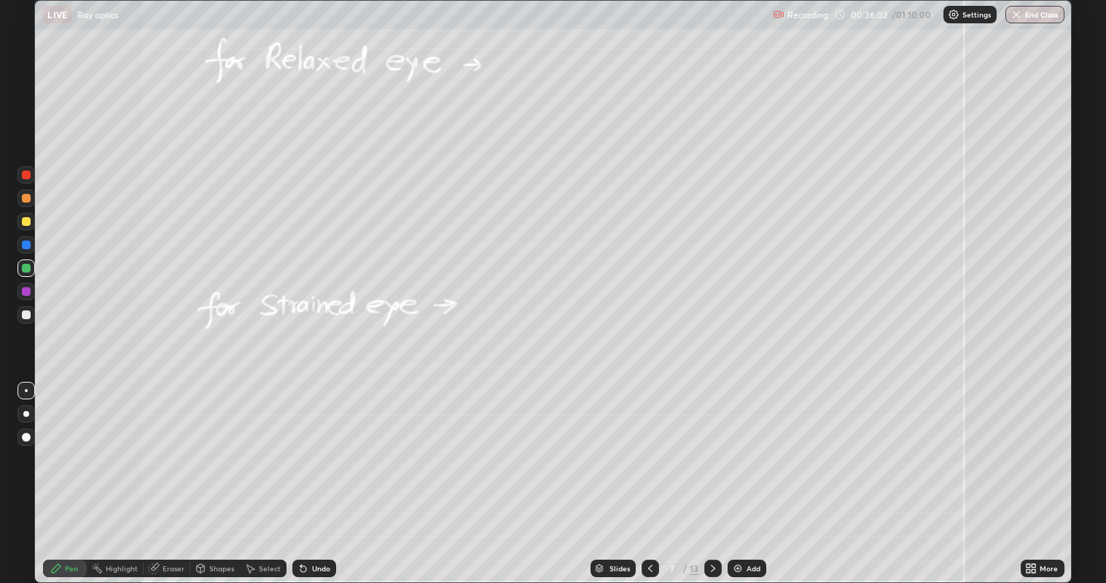
click at [649, 445] on icon at bounding box center [650, 568] width 4 height 7
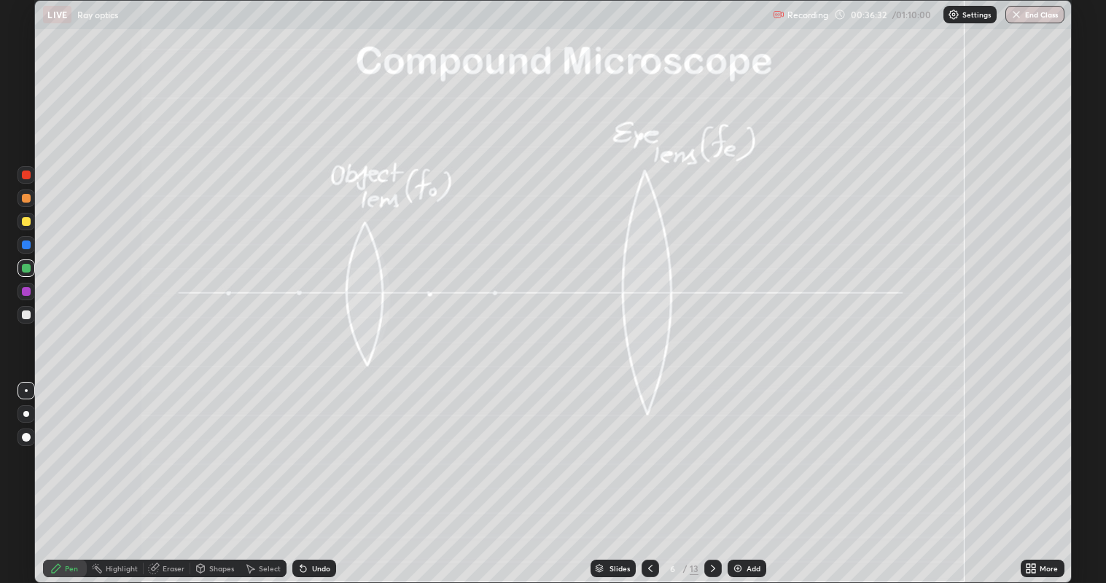
click at [711, 445] on icon at bounding box center [713, 569] width 12 height 12
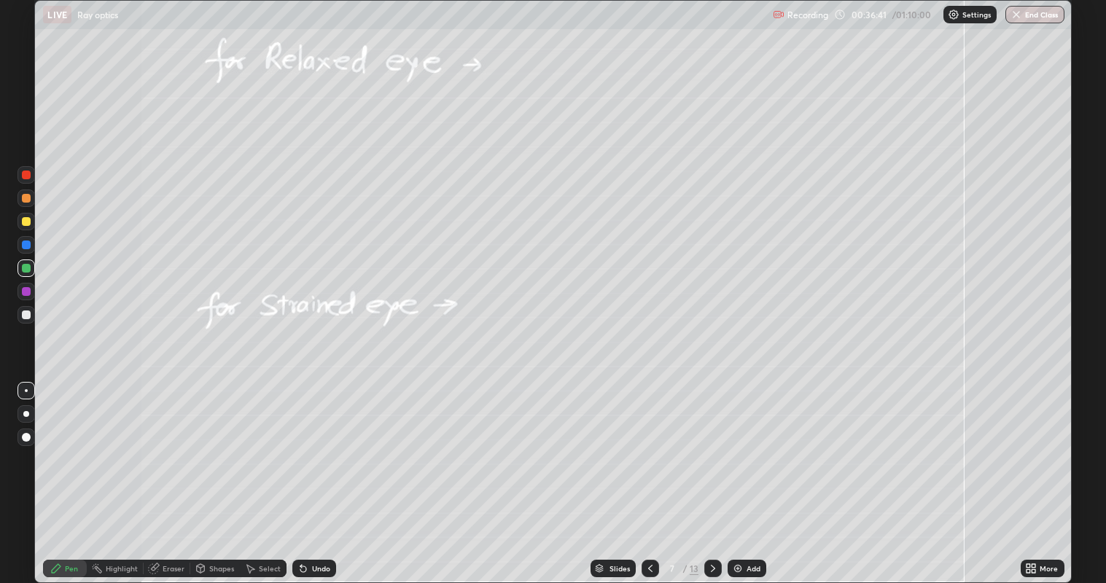
click at [23, 314] on div at bounding box center [26, 315] width 9 height 9
click at [649, 445] on icon at bounding box center [650, 569] width 12 height 12
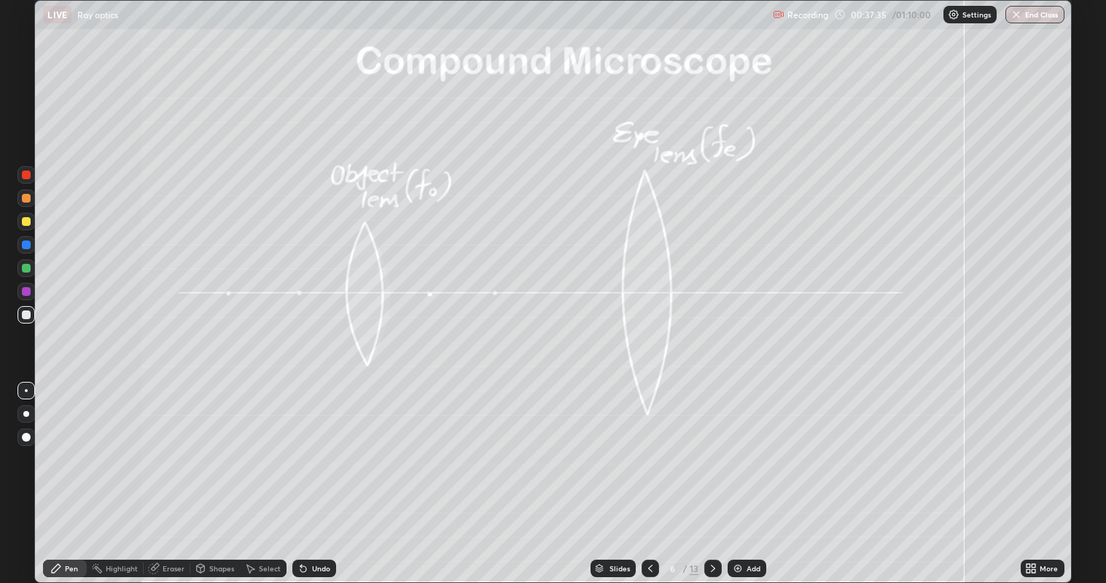
click at [714, 445] on icon at bounding box center [713, 569] width 12 height 12
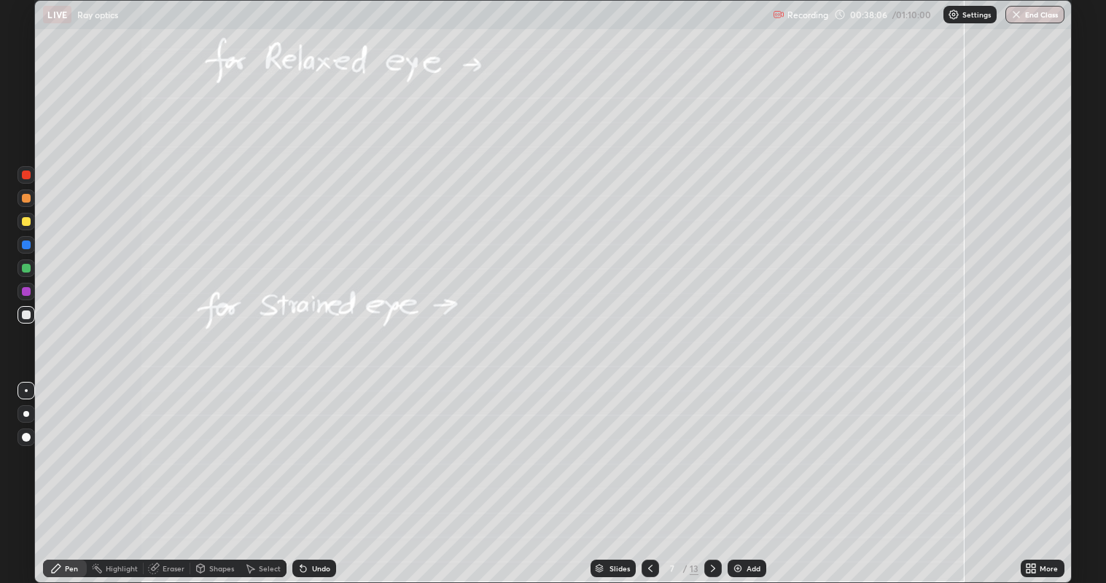
click at [26, 269] on div at bounding box center [26, 268] width 9 height 9
click at [23, 312] on div at bounding box center [26, 315] width 9 height 9
click at [26, 268] on div at bounding box center [26, 268] width 9 height 9
click at [649, 445] on icon at bounding box center [650, 568] width 4 height 7
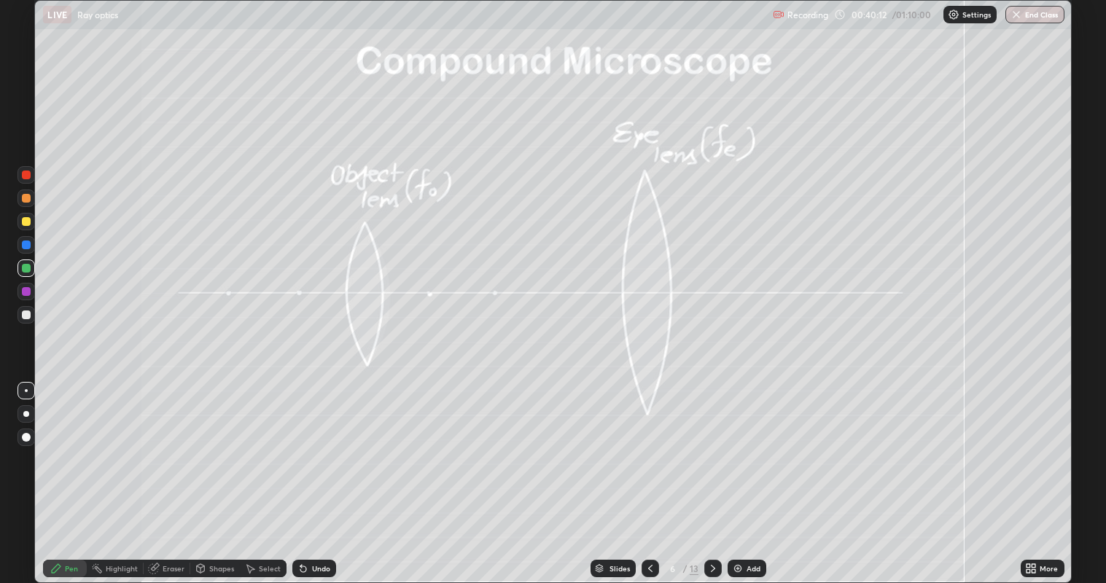
click at [710, 445] on icon at bounding box center [713, 569] width 12 height 12
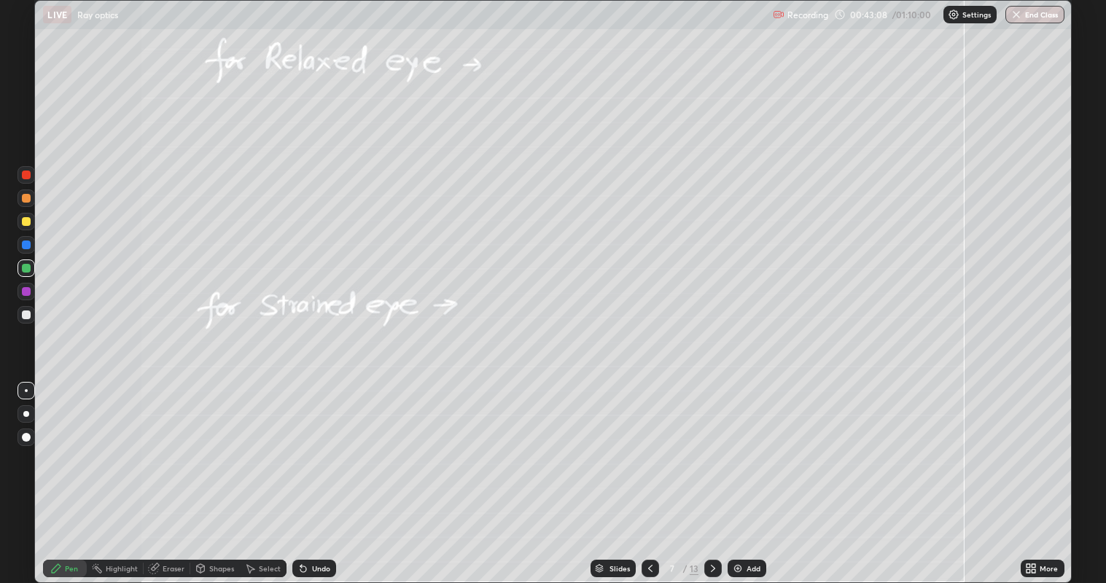
click at [708, 445] on icon at bounding box center [713, 569] width 12 height 12
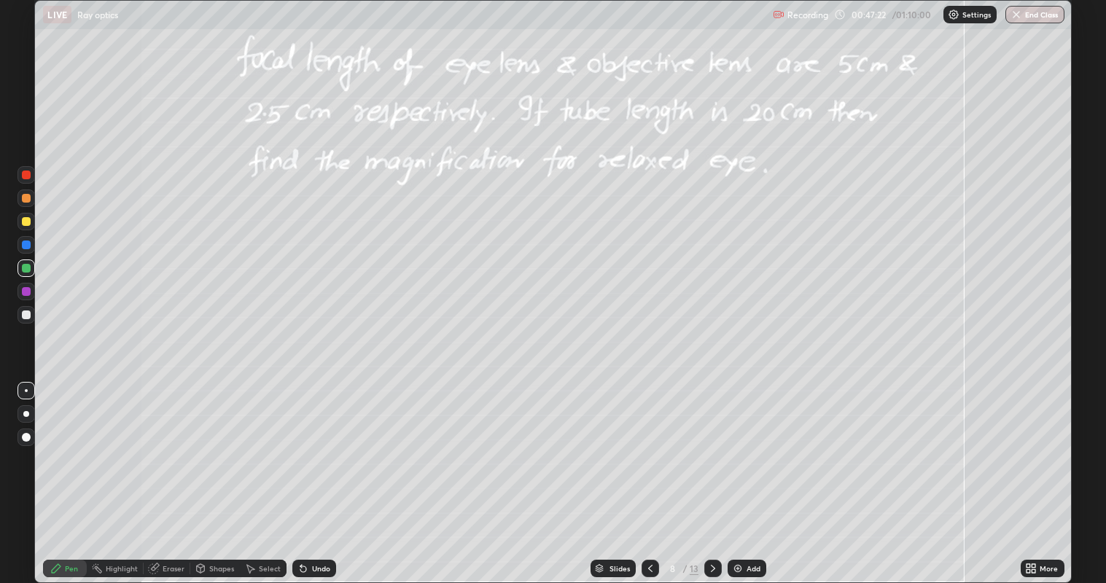
click at [32, 315] on div at bounding box center [25, 314] width 17 height 17
click at [308, 445] on div "Undo" at bounding box center [314, 568] width 44 height 17
click at [305, 445] on div "Undo" at bounding box center [314, 568] width 44 height 17
click at [303, 445] on icon at bounding box center [303, 569] width 12 height 12
click at [303, 445] on icon at bounding box center [303, 569] width 6 height 6
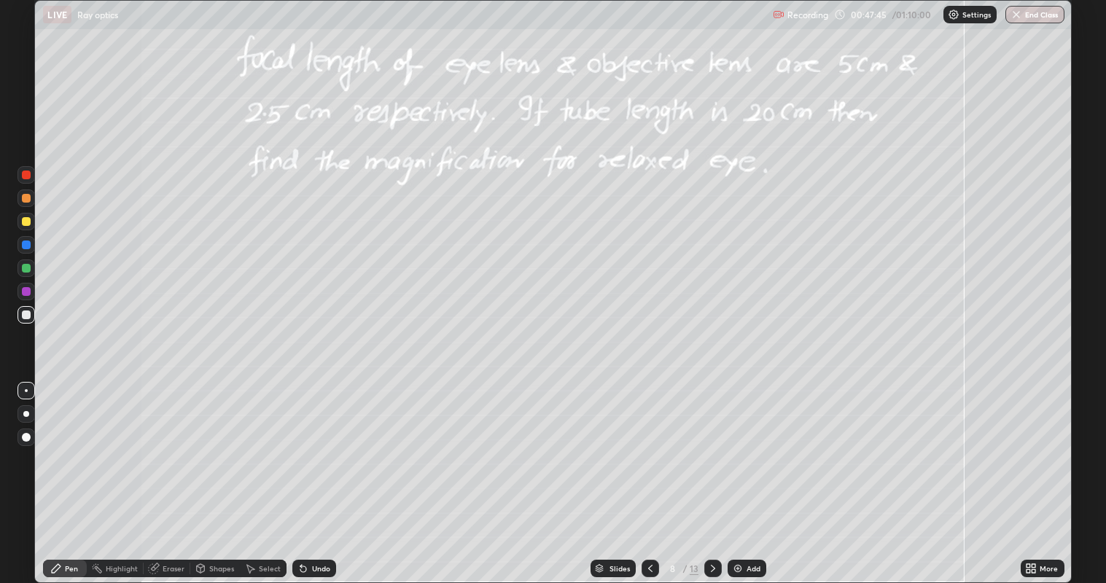
click at [304, 445] on icon at bounding box center [303, 569] width 6 height 6
click at [305, 445] on icon at bounding box center [303, 569] width 12 height 12
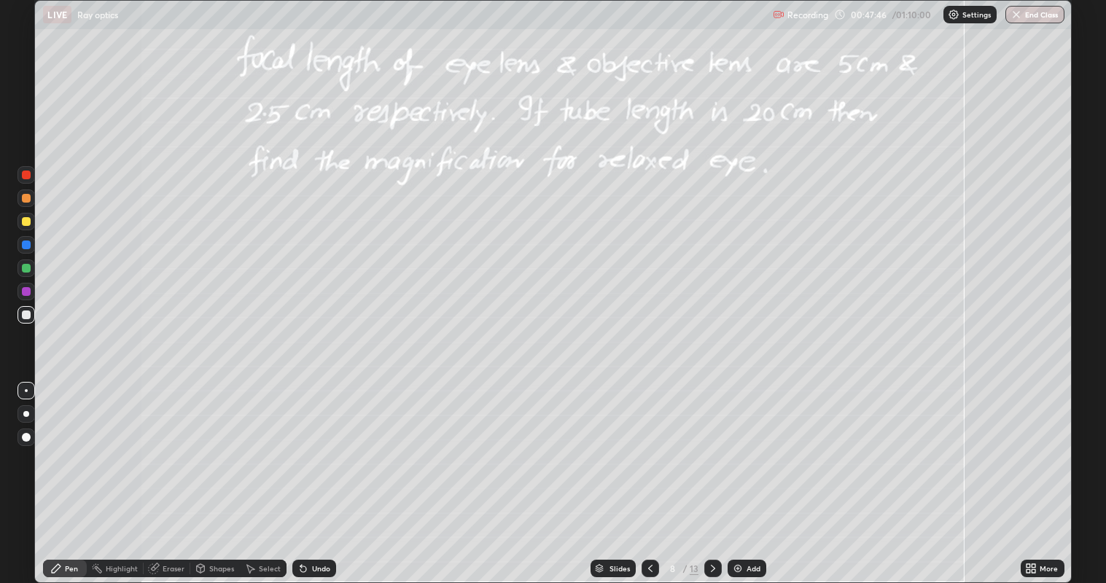
click at [304, 445] on icon at bounding box center [303, 569] width 6 height 6
click at [305, 445] on icon at bounding box center [303, 569] width 12 height 12
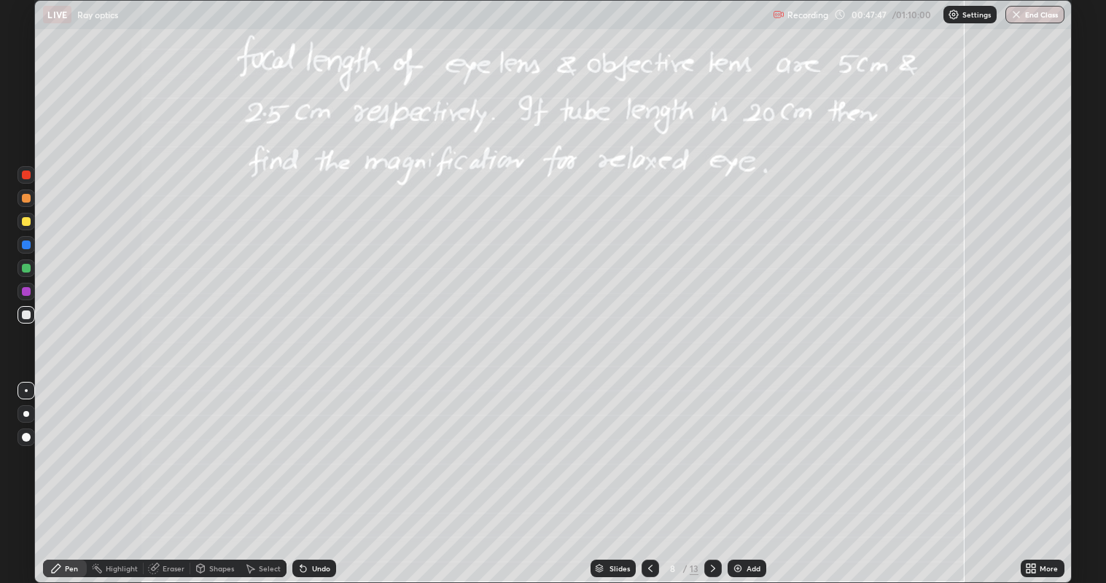
click at [305, 445] on icon at bounding box center [303, 569] width 12 height 12
click at [304, 445] on icon at bounding box center [303, 569] width 6 height 6
click at [302, 445] on icon at bounding box center [303, 569] width 6 height 6
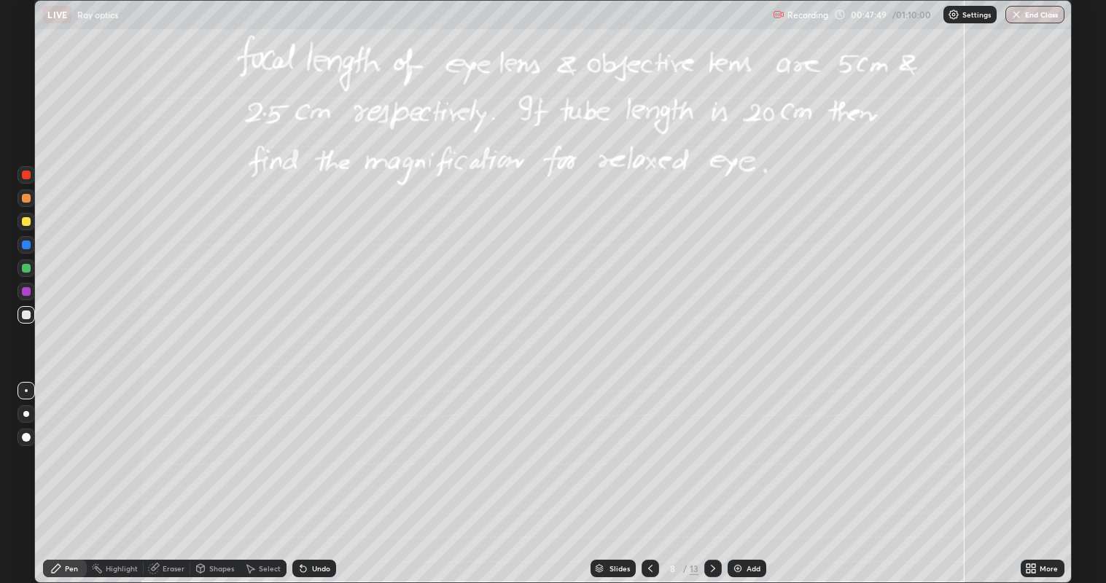
click at [302, 445] on icon at bounding box center [303, 569] width 12 height 12
click at [312, 445] on div "Undo" at bounding box center [321, 568] width 18 height 7
click at [310, 445] on div "Undo" at bounding box center [314, 568] width 44 height 17
click at [716, 445] on icon at bounding box center [713, 569] width 12 height 12
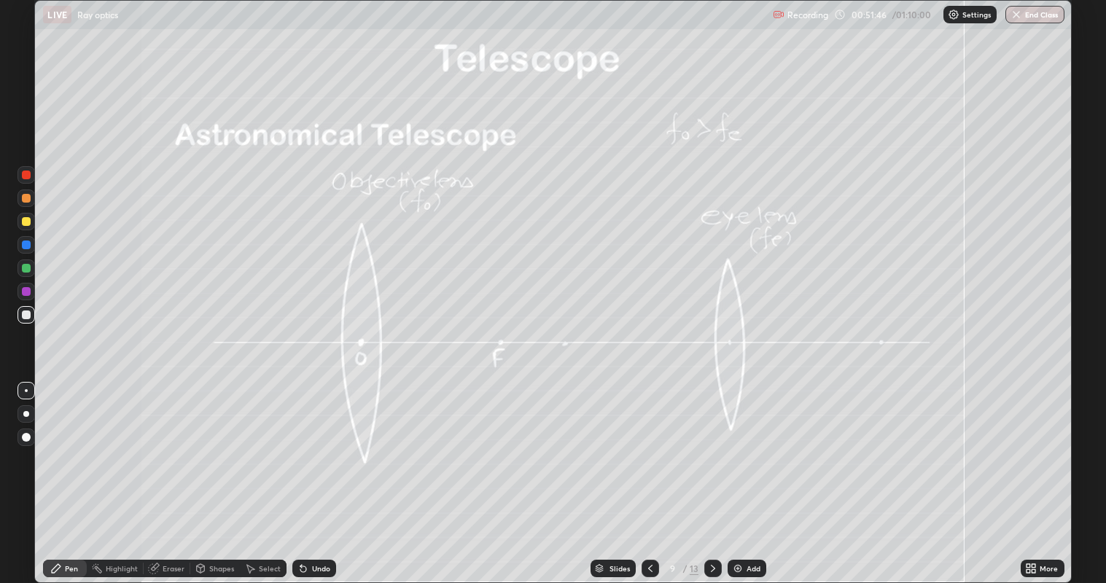
click at [22, 265] on div at bounding box center [26, 268] width 9 height 9
click at [28, 314] on div at bounding box center [26, 315] width 9 height 9
click at [28, 220] on div at bounding box center [26, 221] width 9 height 9
click at [210, 445] on div "Shapes" at bounding box center [221, 568] width 25 height 7
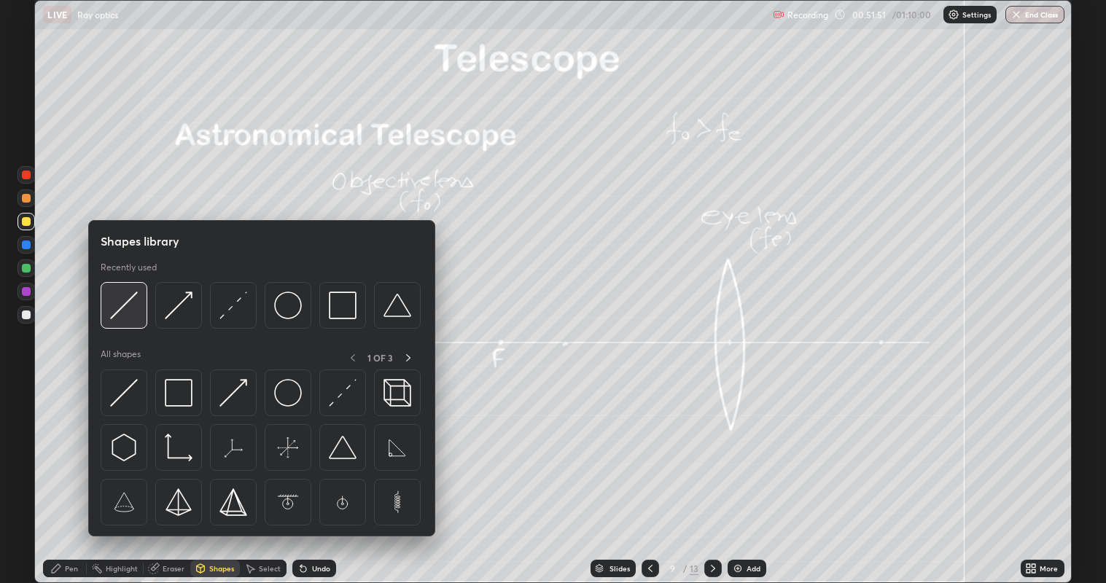
click at [122, 305] on img at bounding box center [124, 306] width 28 height 28
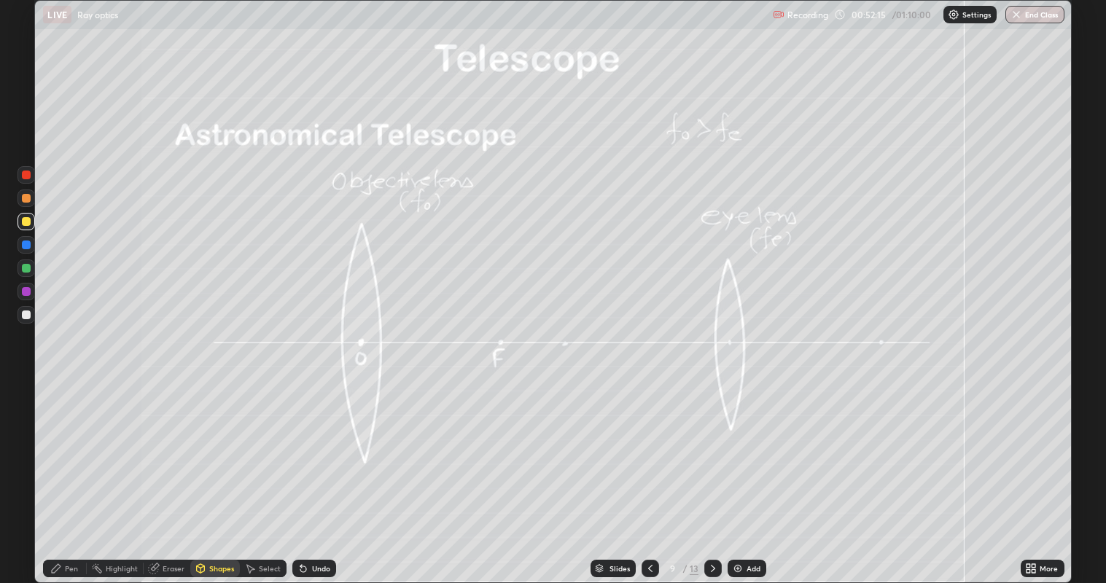
click at [314, 445] on div "Undo" at bounding box center [314, 568] width 44 height 17
click at [316, 445] on div "Undo" at bounding box center [314, 568] width 44 height 17
click at [22, 316] on div at bounding box center [26, 315] width 9 height 9
click at [68, 445] on div "Pen" at bounding box center [71, 568] width 13 height 7
click at [214, 445] on div "Shapes" at bounding box center [221, 568] width 25 height 7
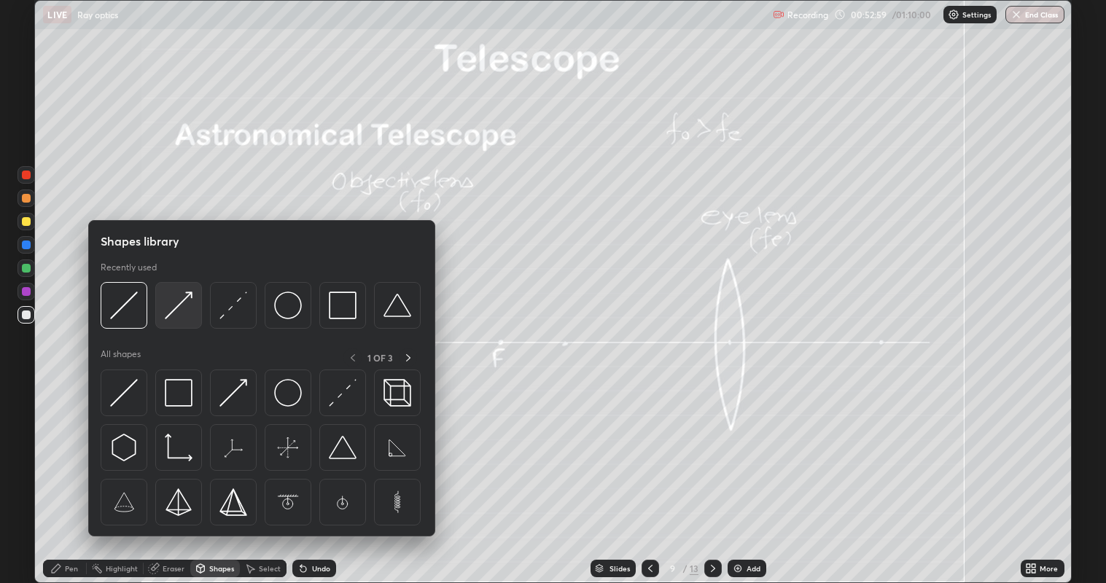
click at [176, 307] on img at bounding box center [179, 306] width 28 height 28
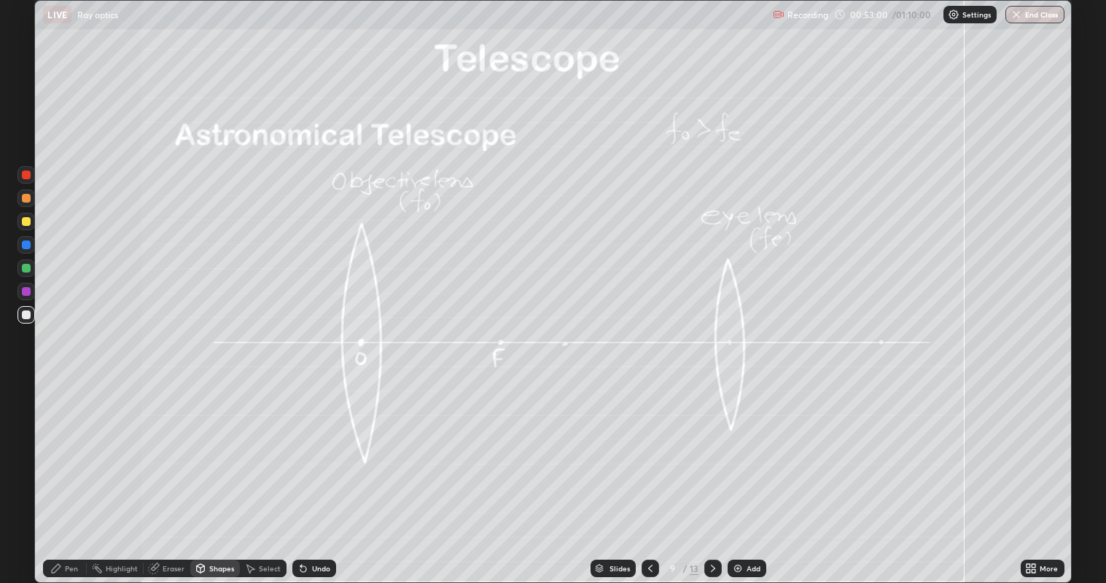
click at [28, 268] on div at bounding box center [26, 268] width 9 height 9
click at [26, 218] on div at bounding box center [26, 221] width 9 height 9
click at [27, 314] on div at bounding box center [26, 315] width 9 height 9
click at [304, 445] on div "Undo" at bounding box center [314, 568] width 44 height 17
click at [254, 445] on icon at bounding box center [250, 569] width 12 height 12
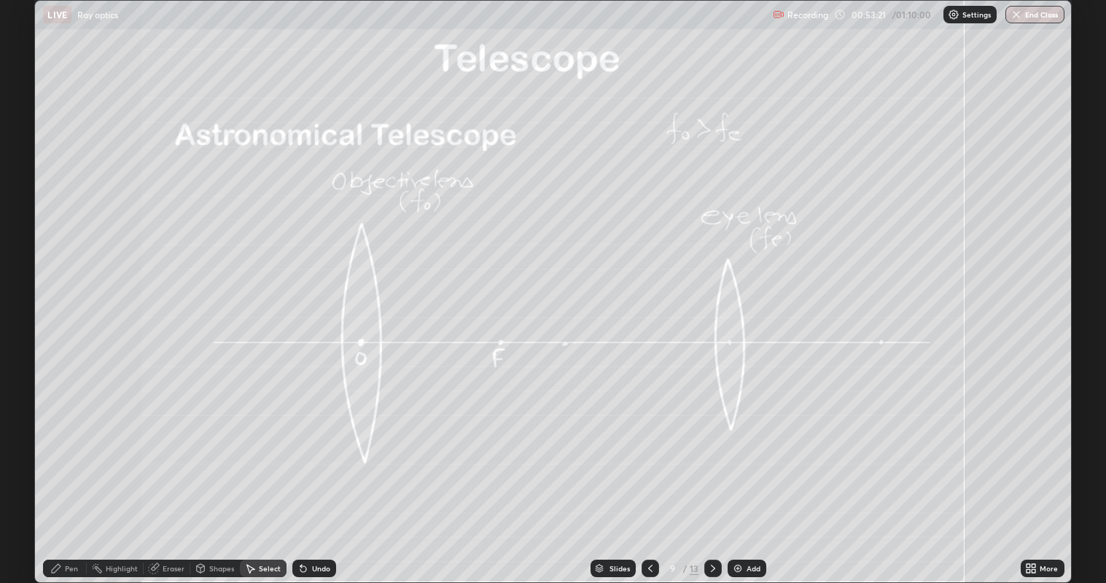
click at [216, 445] on div "Shapes" at bounding box center [221, 568] width 25 height 7
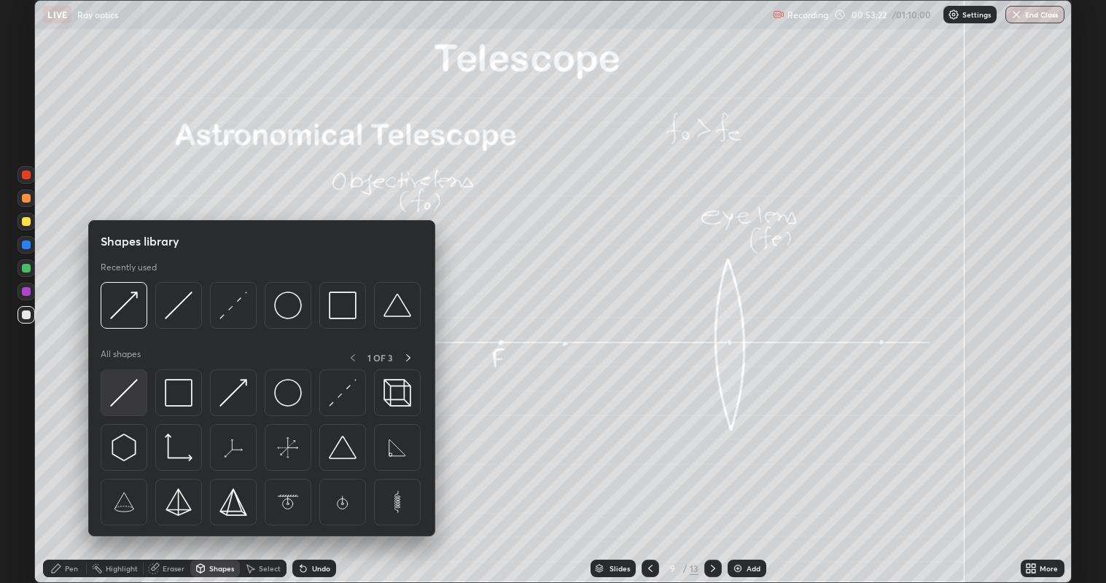
click at [122, 397] on img at bounding box center [124, 393] width 28 height 28
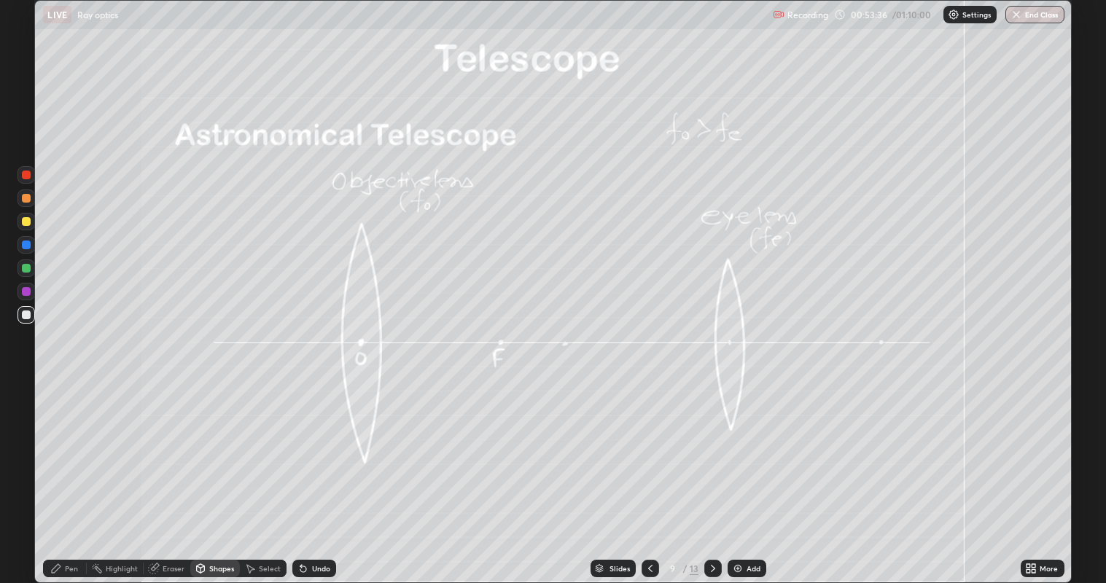
click at [26, 315] on div at bounding box center [26, 315] width 9 height 9
click at [217, 445] on div "Shapes" at bounding box center [221, 568] width 25 height 7
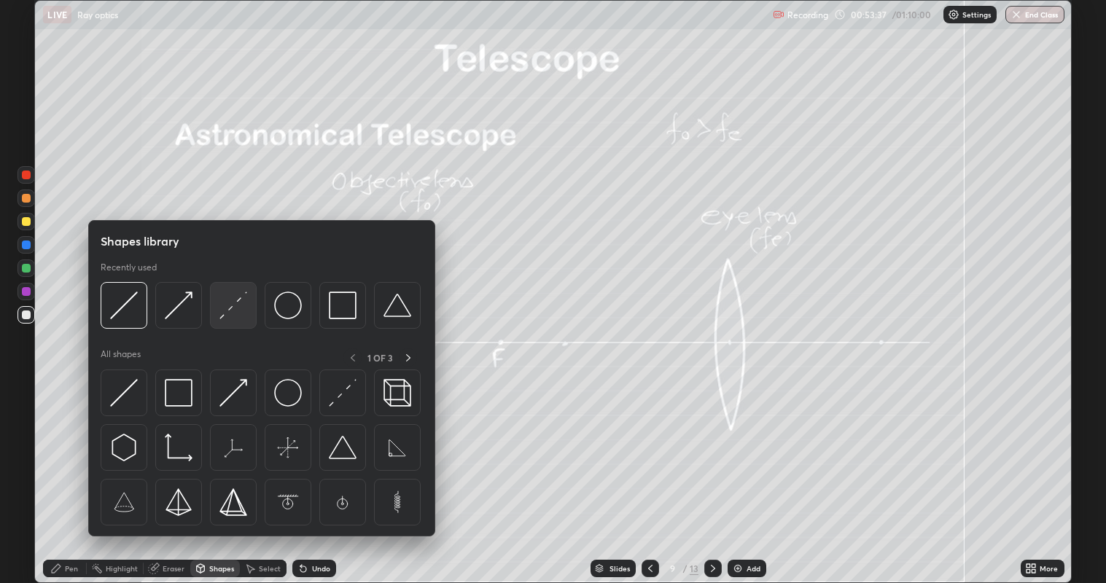
click at [237, 306] on img at bounding box center [233, 306] width 28 height 28
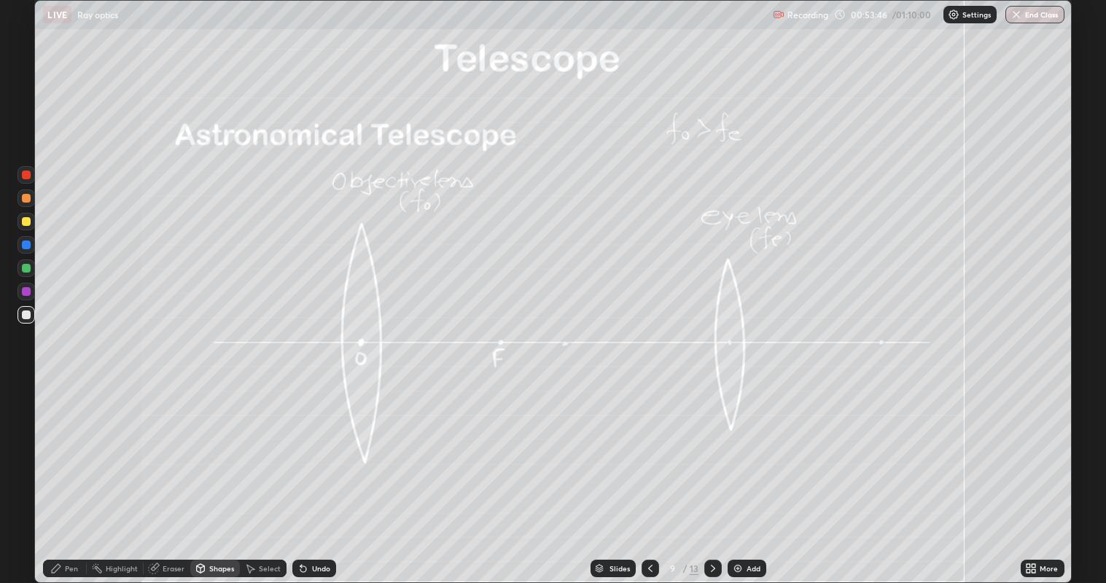
click at [303, 445] on icon at bounding box center [303, 569] width 12 height 12
click at [28, 270] on div at bounding box center [26, 268] width 9 height 9
click at [209, 445] on div "Shapes" at bounding box center [221, 568] width 25 height 7
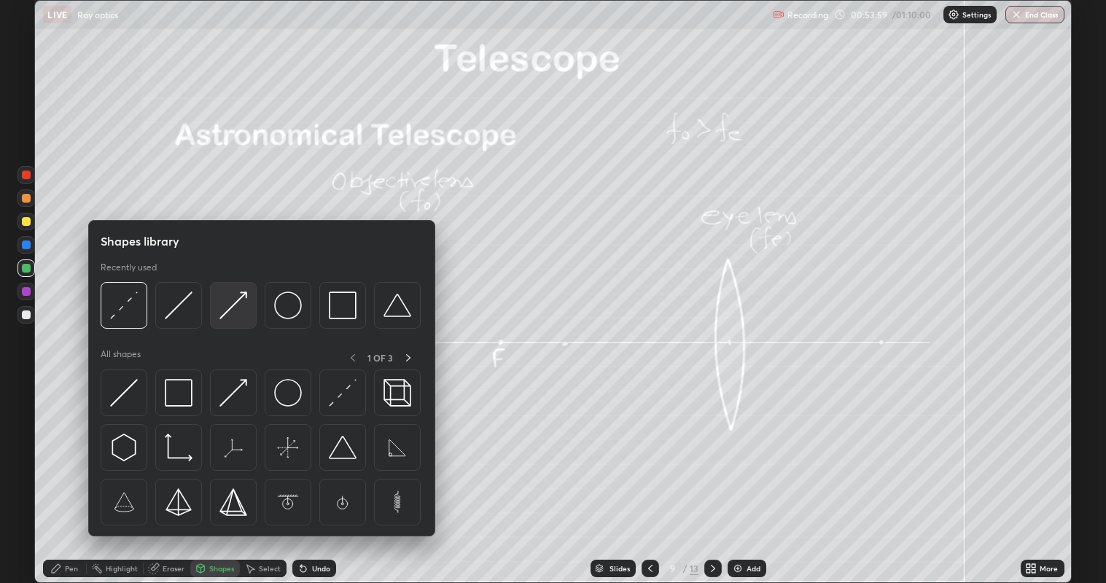
click at [229, 306] on img at bounding box center [233, 306] width 28 height 28
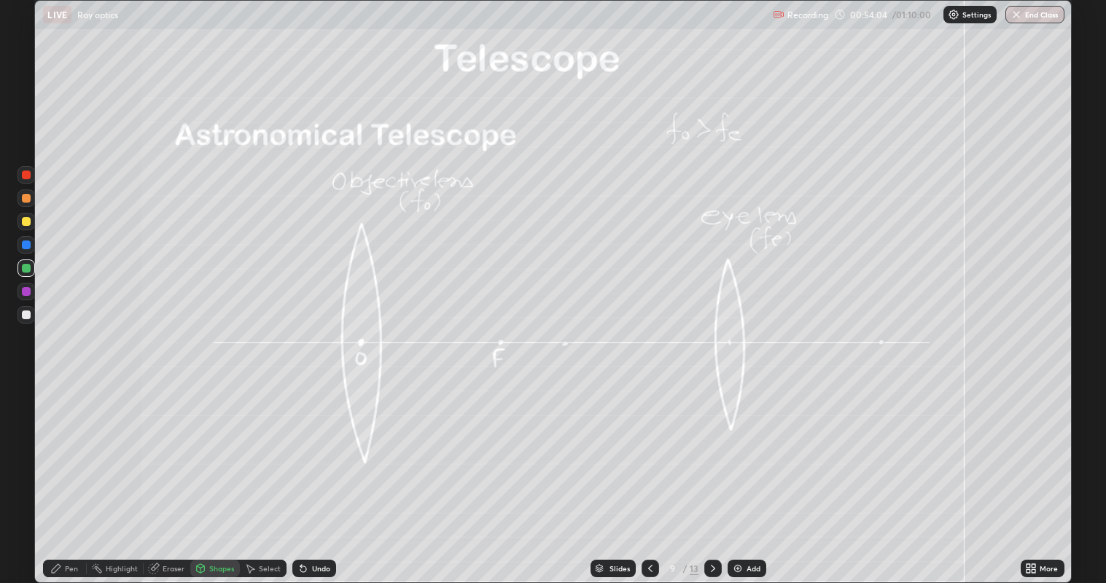
click at [71, 445] on div "Pen" at bounding box center [71, 568] width 13 height 7
click at [0, 383] on div "Setting up your live class" at bounding box center [553, 291] width 1106 height 583
click at [25, 220] on div at bounding box center [26, 221] width 9 height 9
click at [27, 200] on div at bounding box center [26, 198] width 9 height 9
click at [22, 315] on div at bounding box center [26, 315] width 9 height 9
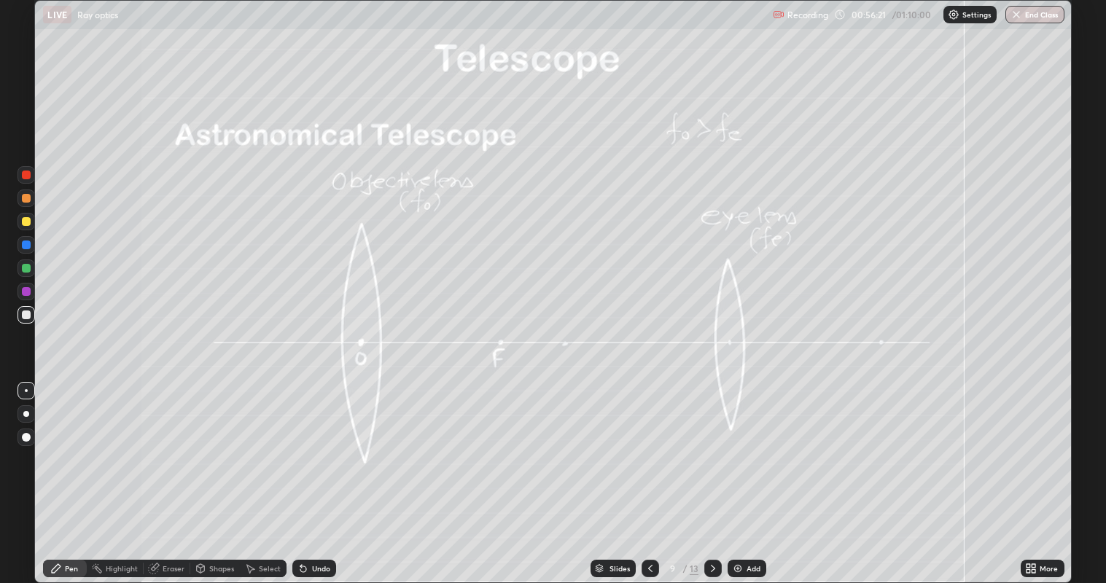
click at [312, 445] on div "Undo" at bounding box center [321, 568] width 18 height 7
click at [311, 445] on div "Undo" at bounding box center [314, 568] width 44 height 17
click at [25, 221] on div at bounding box center [26, 221] width 9 height 9
click at [26, 314] on div at bounding box center [26, 315] width 9 height 9
click at [169, 445] on div "Eraser" at bounding box center [167, 568] width 47 height 17
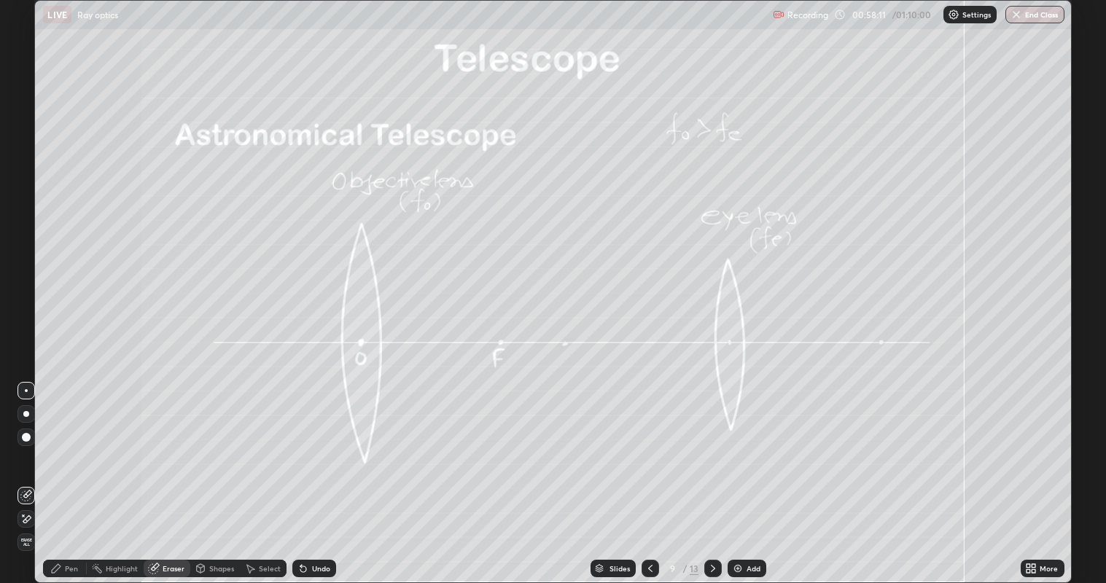
click at [28, 445] on icon at bounding box center [26, 519] width 12 height 12
click at [68, 445] on div "Pen" at bounding box center [71, 568] width 13 height 7
click at [24, 221] on div at bounding box center [26, 221] width 9 height 9
click at [162, 445] on div "Eraser" at bounding box center [167, 568] width 47 height 17
click at [209, 445] on div "Shapes" at bounding box center [221, 568] width 25 height 7
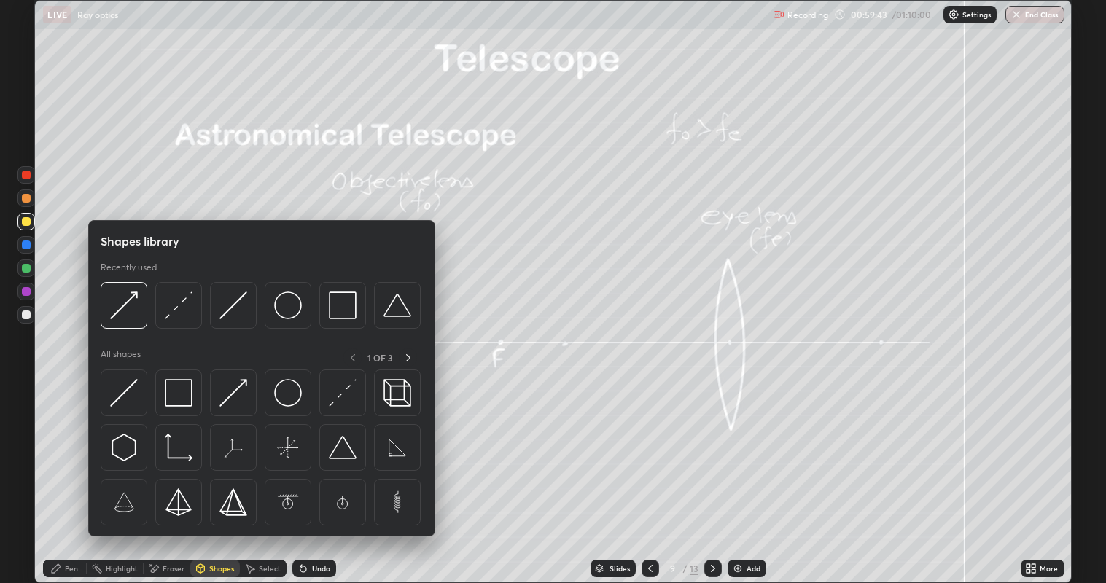
click at [66, 445] on div "Pen" at bounding box center [71, 568] width 13 height 7
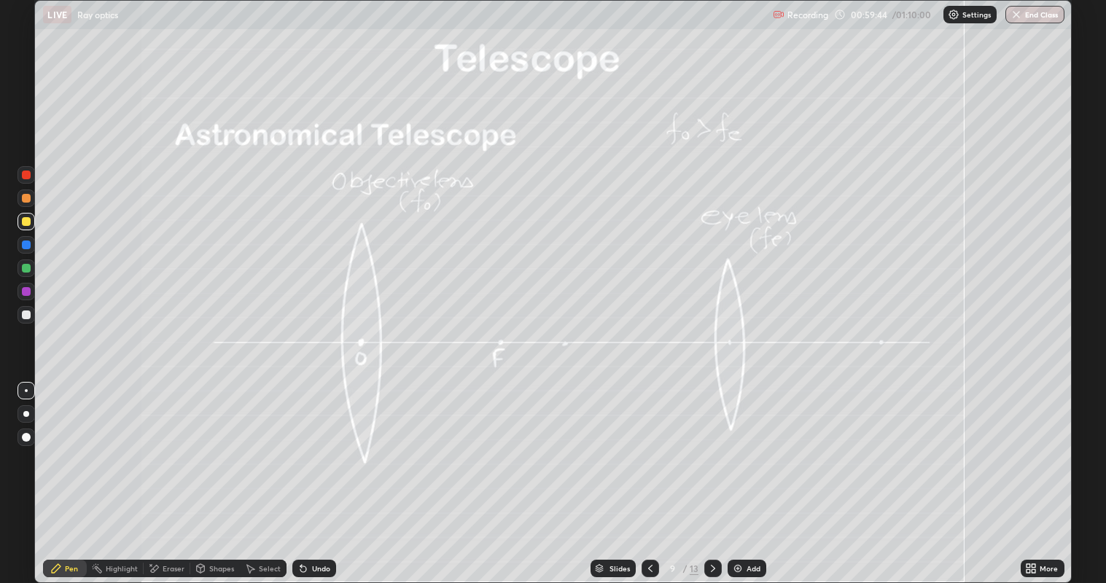
click at [25, 314] on div at bounding box center [26, 315] width 9 height 9
click at [23, 220] on div at bounding box center [26, 221] width 9 height 9
click at [23, 313] on div at bounding box center [26, 315] width 9 height 9
click at [28, 198] on div at bounding box center [26, 198] width 9 height 9
click at [219, 445] on div "Shapes" at bounding box center [221, 568] width 25 height 7
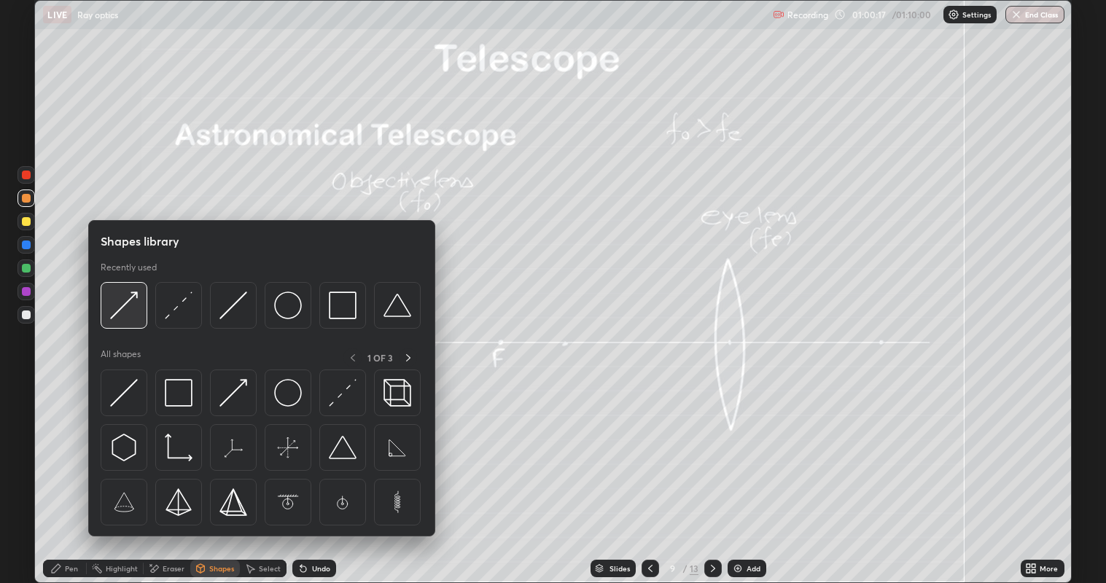
click at [129, 306] on img at bounding box center [124, 306] width 28 height 28
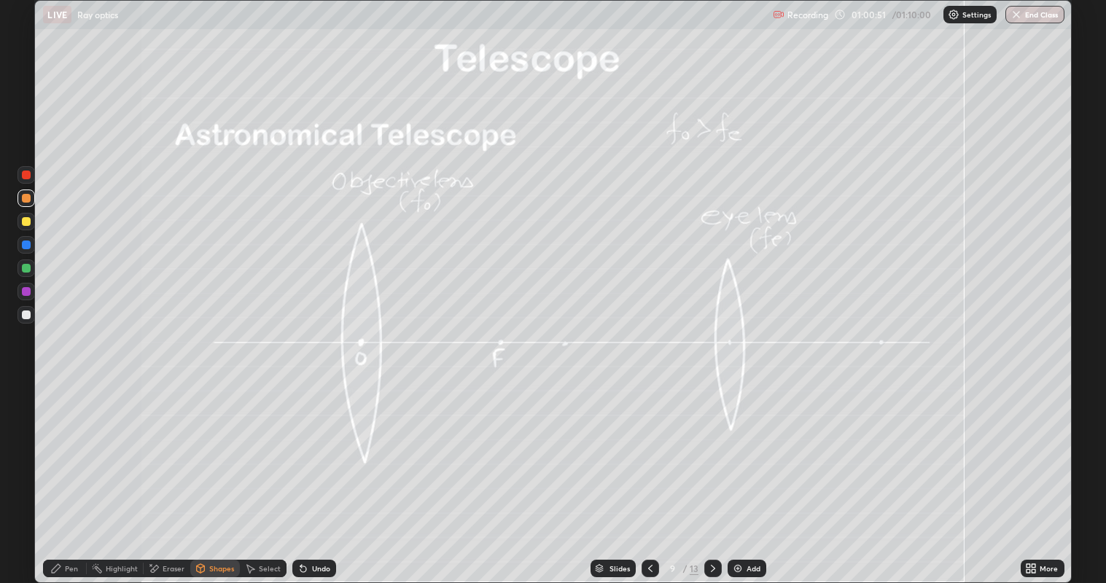
click at [63, 445] on div "Pen" at bounding box center [65, 568] width 44 height 17
click at [23, 311] on div at bounding box center [26, 315] width 9 height 9
click at [23, 220] on div at bounding box center [26, 221] width 9 height 9
click at [25, 314] on div at bounding box center [26, 315] width 9 height 9
click at [710, 445] on icon at bounding box center [713, 569] width 12 height 12
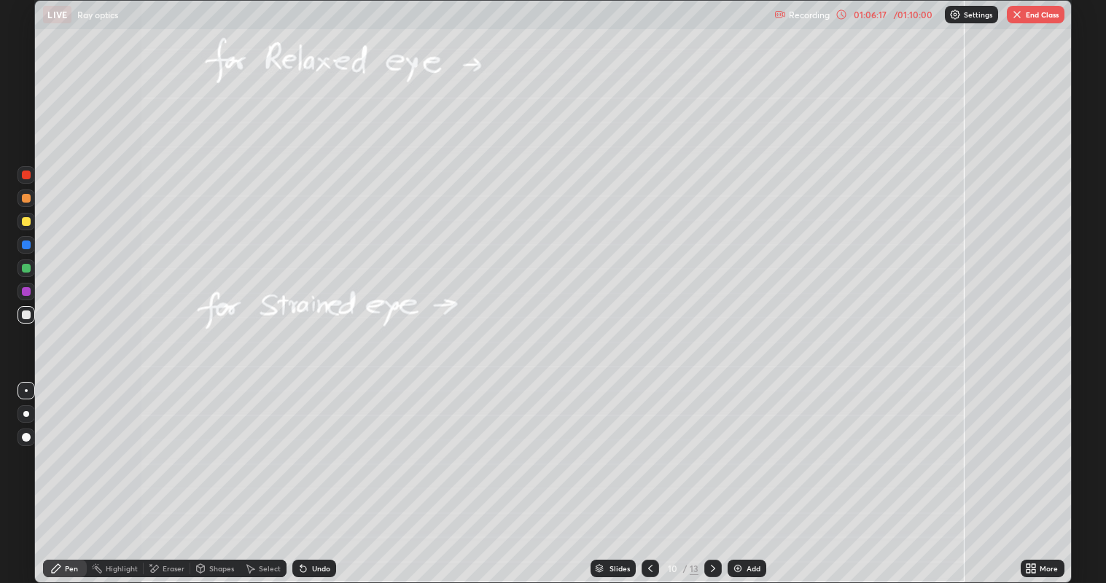
click at [647, 445] on icon at bounding box center [650, 569] width 12 height 12
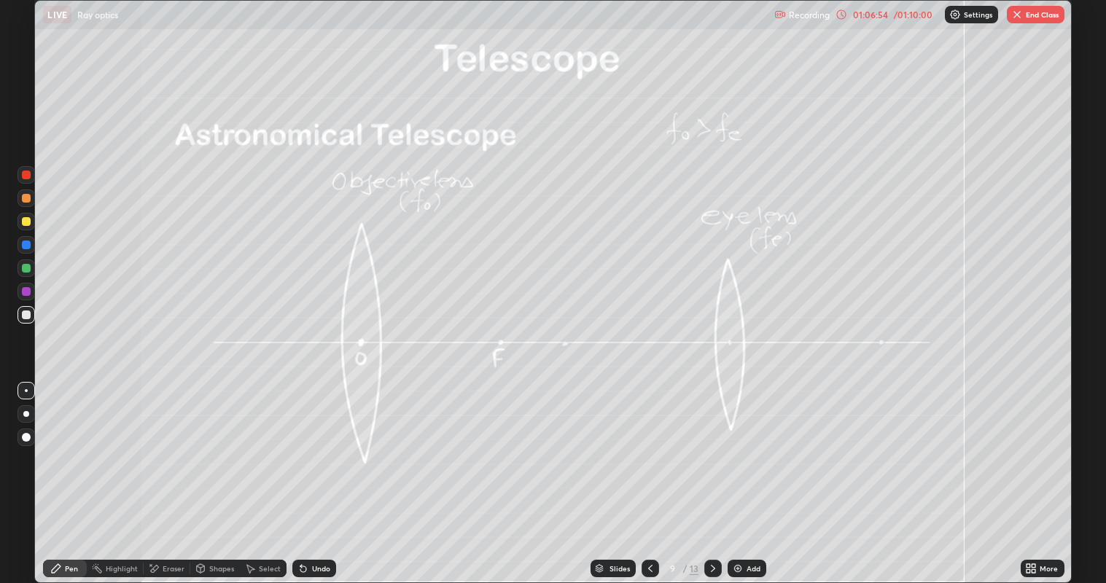
click at [709, 445] on icon at bounding box center [713, 569] width 12 height 12
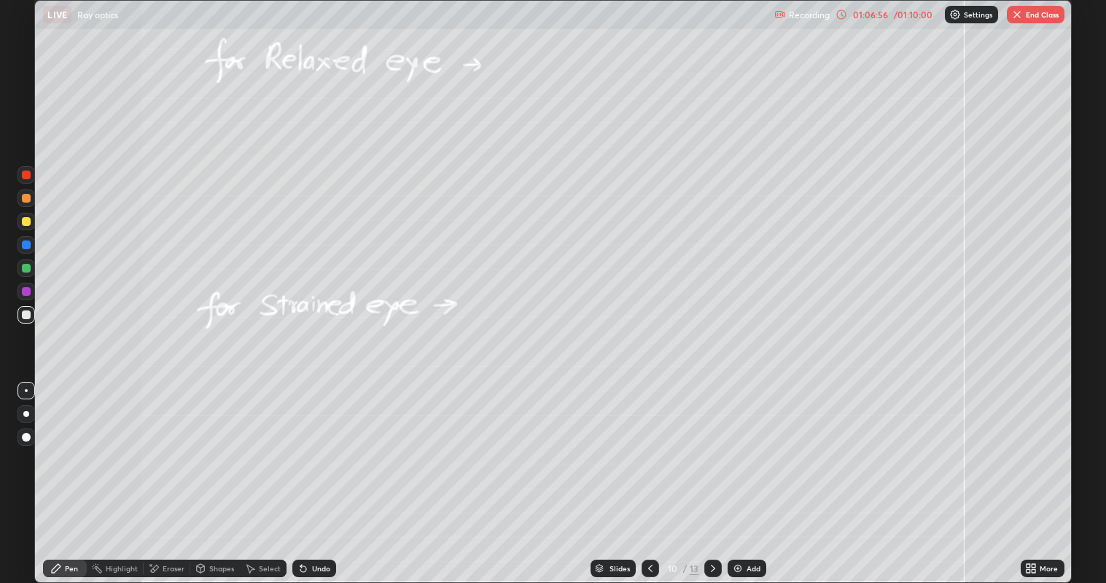
click at [29, 264] on div at bounding box center [26, 268] width 9 height 9
click at [26, 311] on div at bounding box center [26, 315] width 9 height 9
click at [646, 445] on icon at bounding box center [650, 569] width 12 height 12
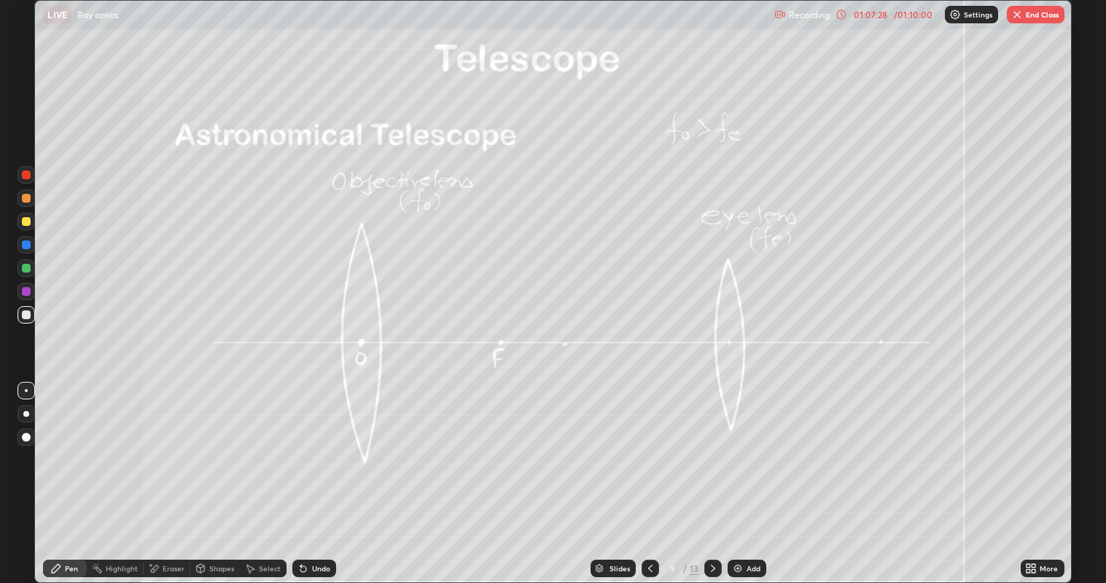
click at [709, 445] on icon at bounding box center [713, 569] width 12 height 12
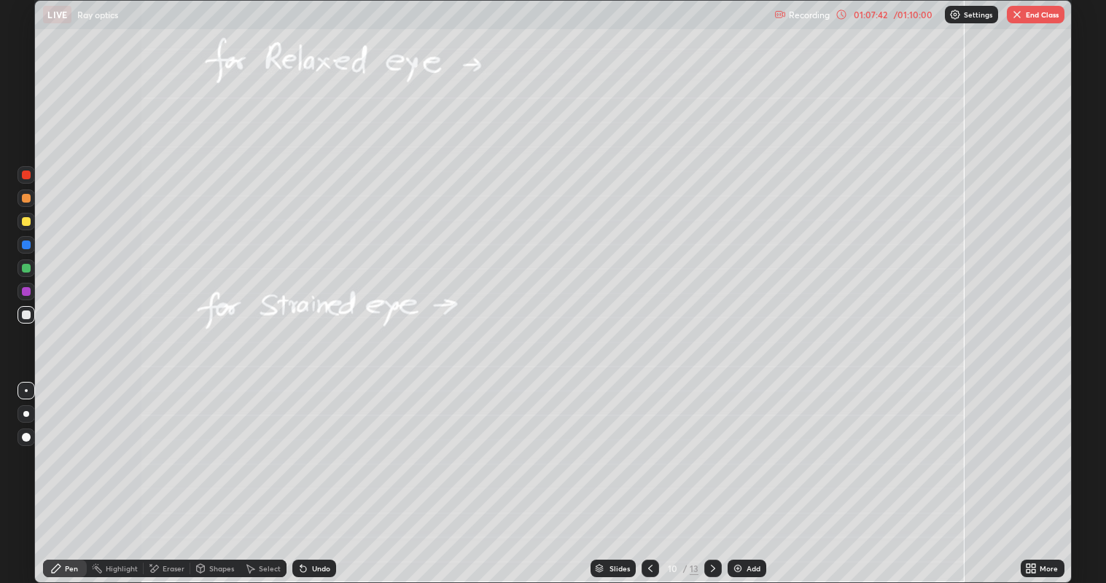
click at [27, 268] on div at bounding box center [26, 268] width 9 height 9
click at [29, 318] on div at bounding box center [26, 315] width 9 height 9
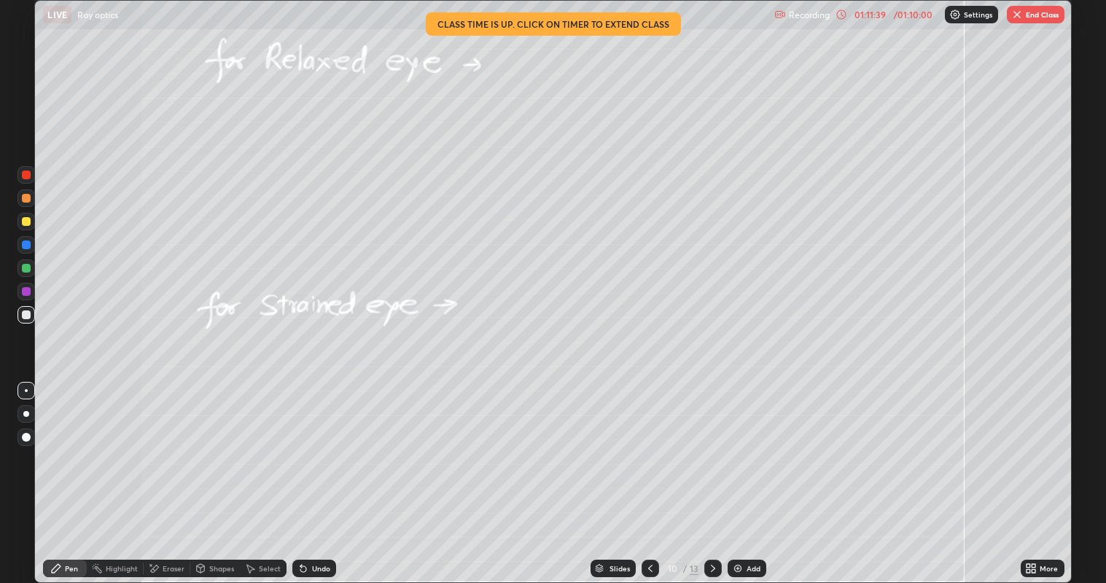
click at [17, 219] on div at bounding box center [25, 221] width 17 height 17
click at [1033, 17] on button "End Class" at bounding box center [1036, 14] width 58 height 17
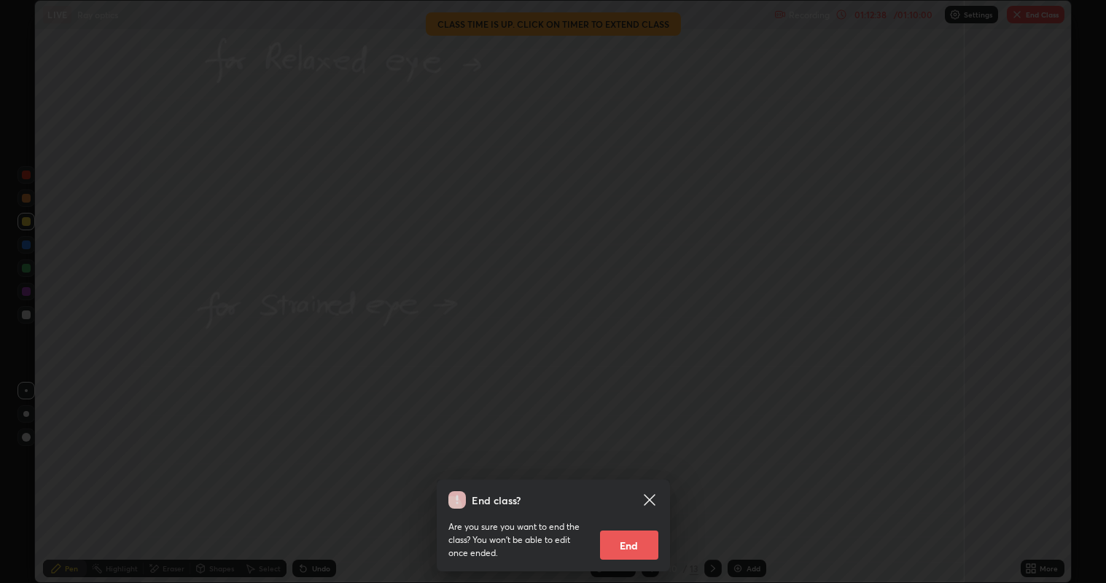
click at [636, 445] on button "End" at bounding box center [629, 545] width 58 height 29
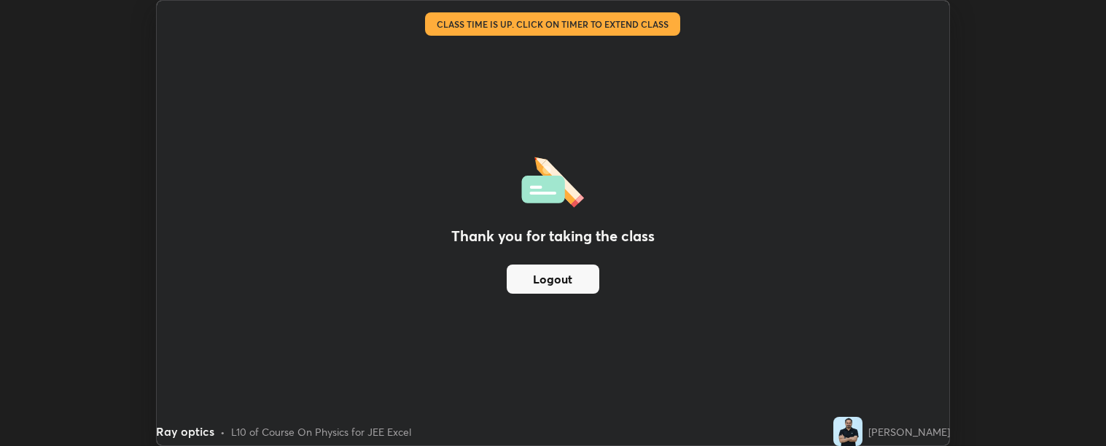
scroll to position [72446, 71786]
